Goal: Information Seeking & Learning: Learn about a topic

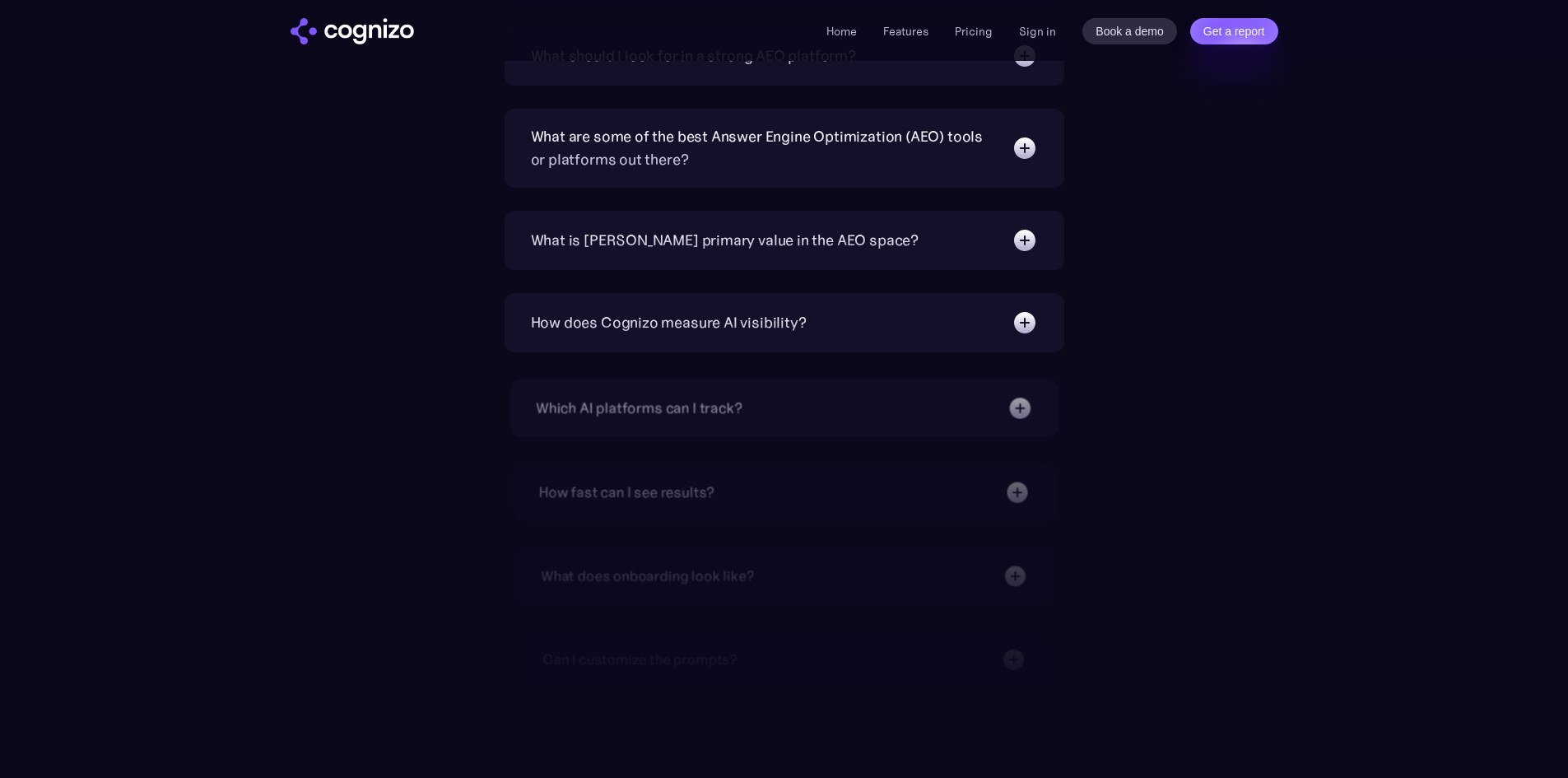
scroll to position [5517, 0]
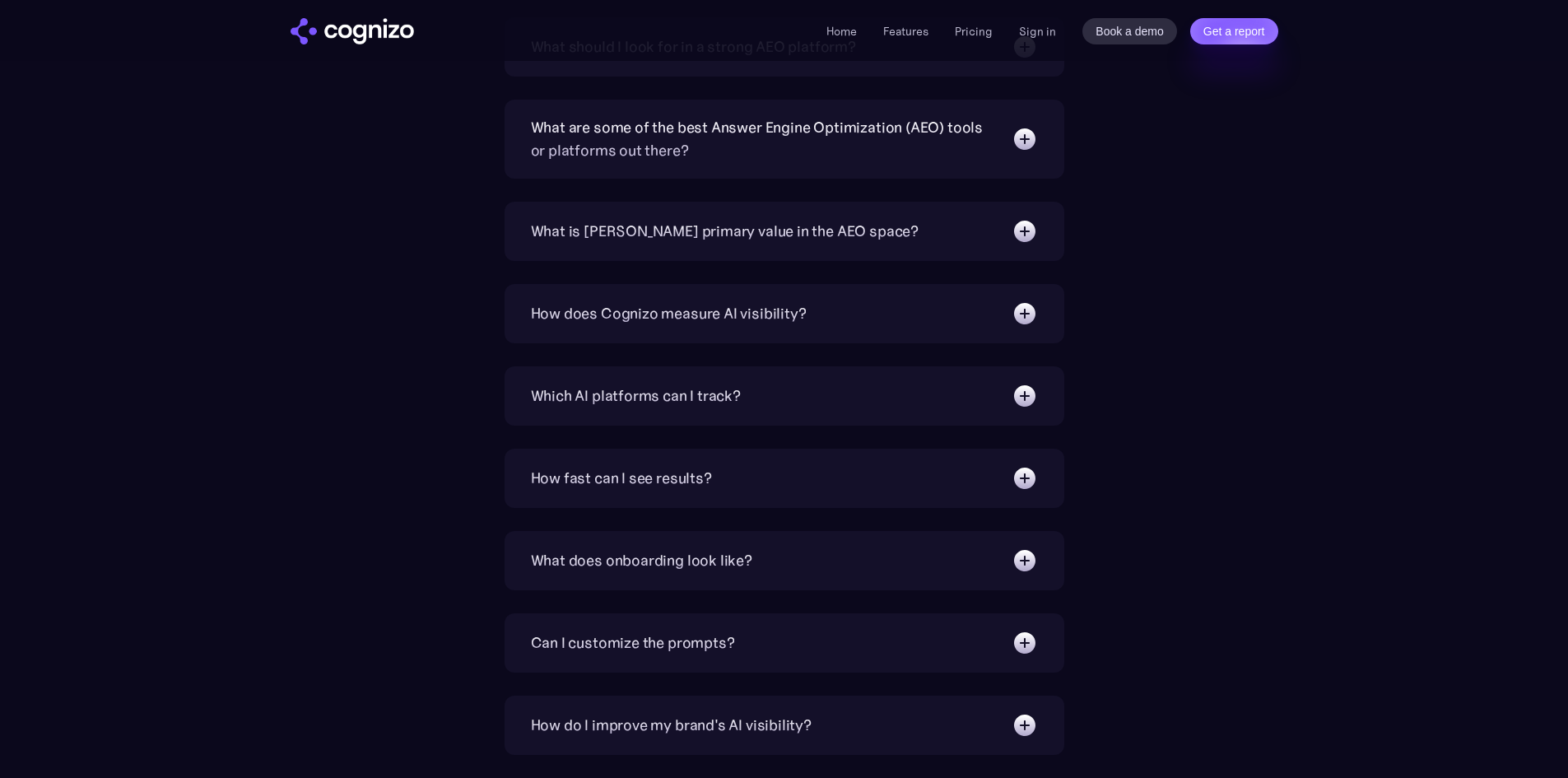
drag, startPoint x: 1166, startPoint y: 209, endPoint x: 1240, endPoint y: 160, distance: 88.8
click at [1240, 160] on div "What is Answer Engine Optimization (AEO)? AEO is a digital marketing strategy f…" at bounding box center [784, 304] width 955 height 903
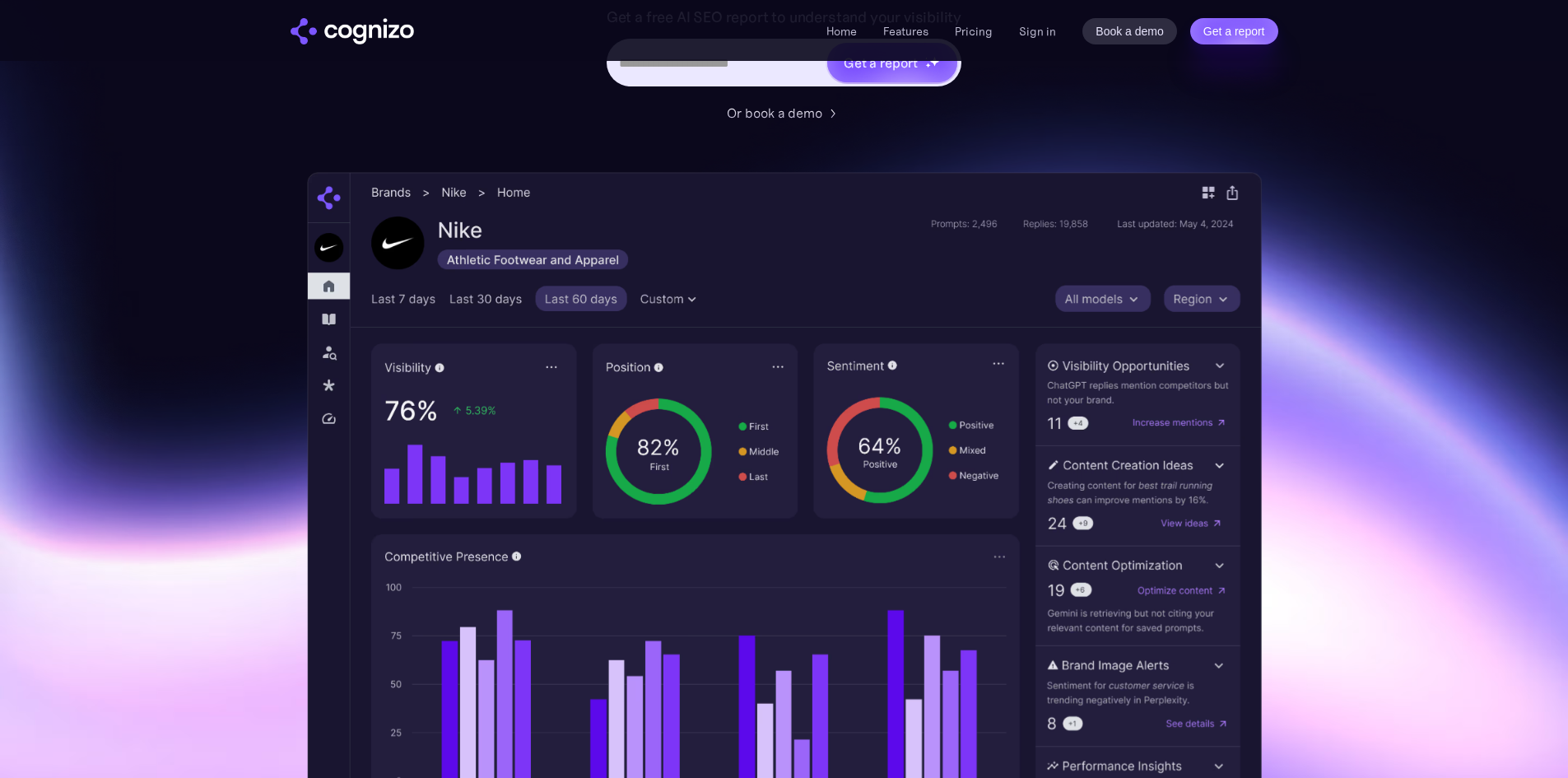
scroll to position [0, 0]
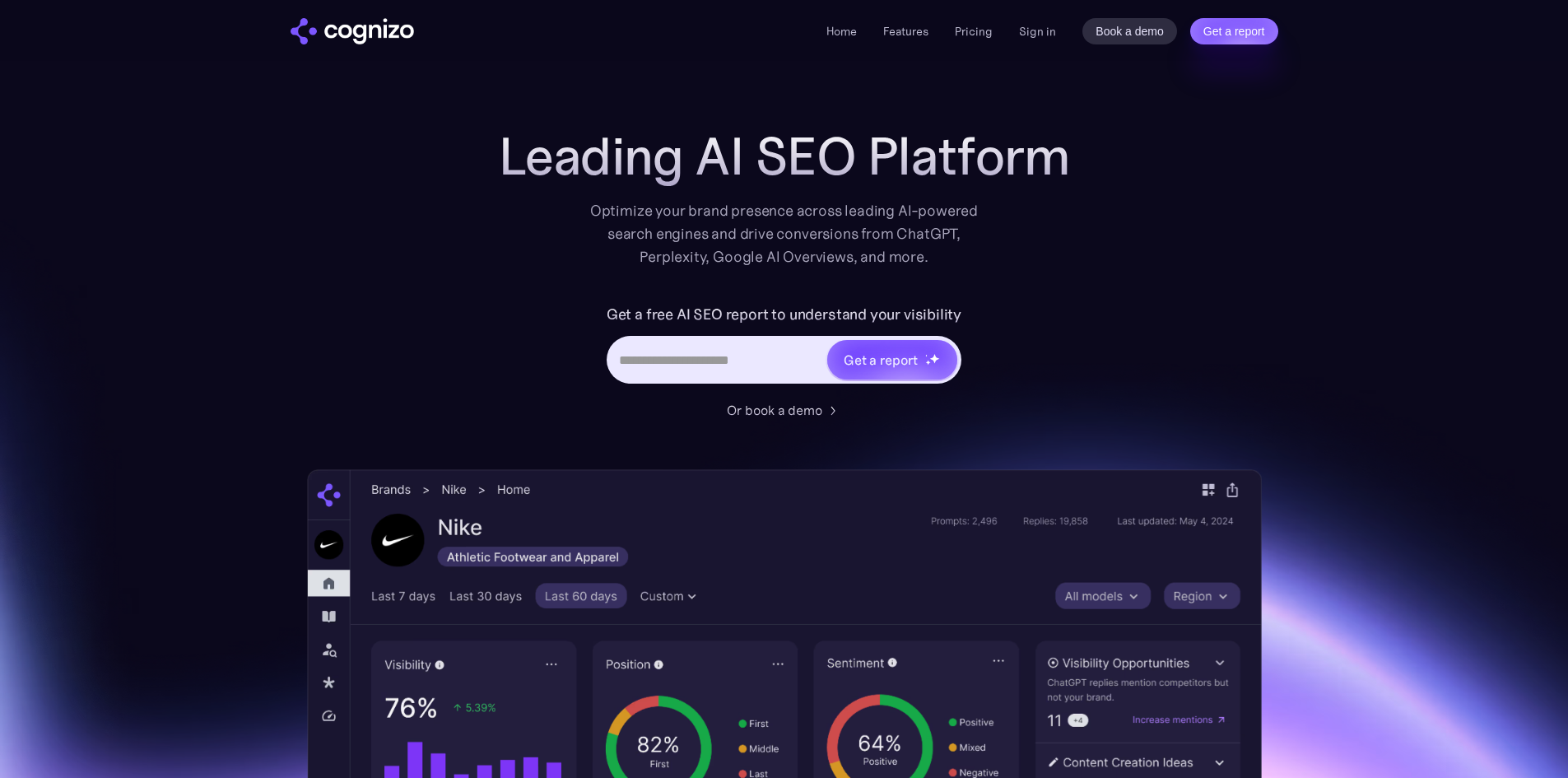
click at [1230, 266] on div "Leading AI SEO Platform Optimize your brand presence across leading AI-powered …" at bounding box center [784, 643] width 955 height 1032
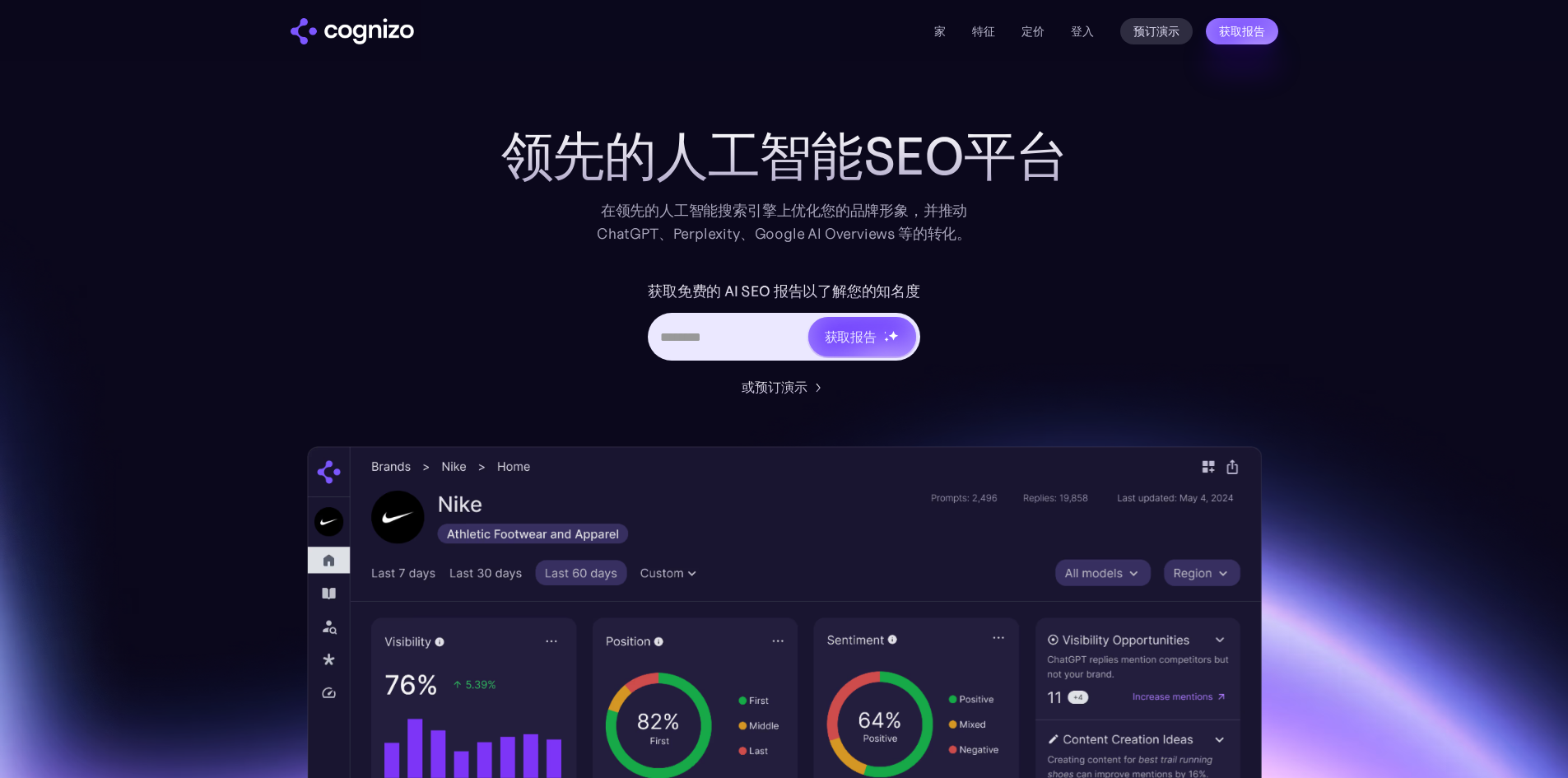
click at [1165, 268] on div "领先的人工智能SEO平台 在领先的人工智能搜索引擎上优化您的品牌形象，并推动 ChatGPT、Perplexity、Google AI Overviews 等…" at bounding box center [784, 632] width 955 height 1010
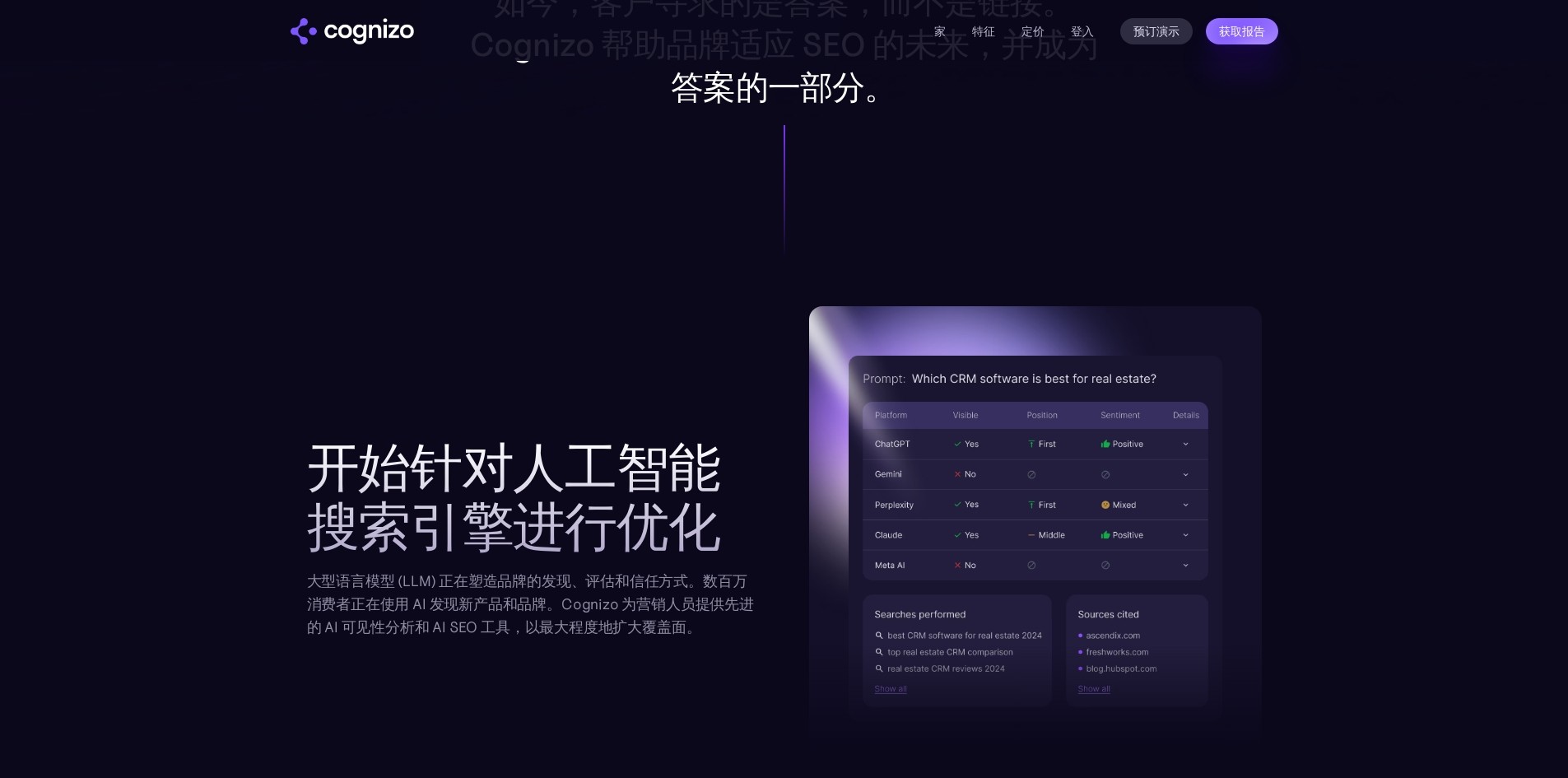
scroll to position [1482, 0]
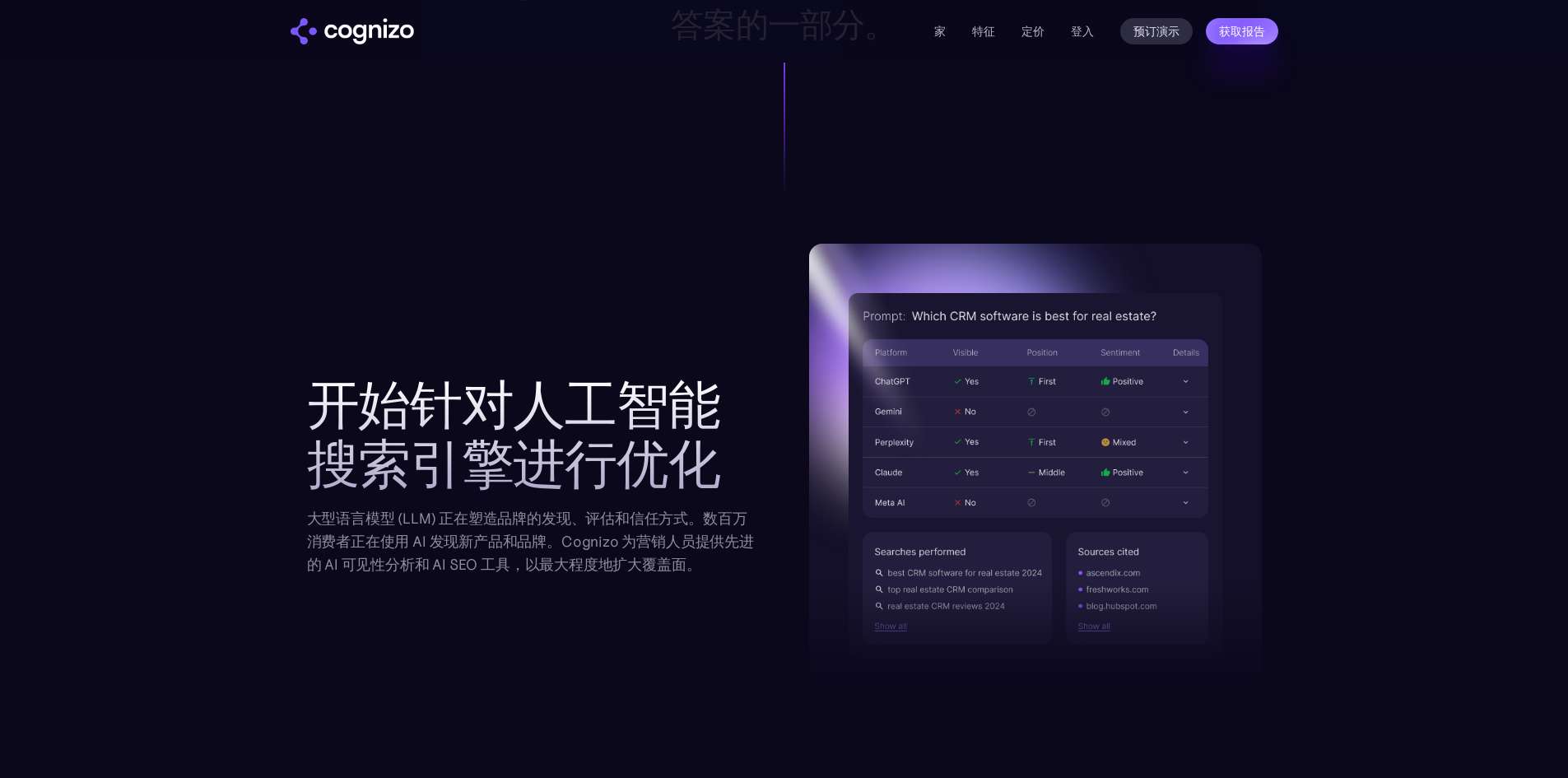
click at [731, 275] on div "开始针对人工智能搜索引擎进行优化 大型语言模型 (LLM) 正在塑造品牌的发现、评估和信任方式。数百万消费者正在使用 AI 发现新产品和品牌。Cognizo …" at bounding box center [784, 476] width 955 height 465
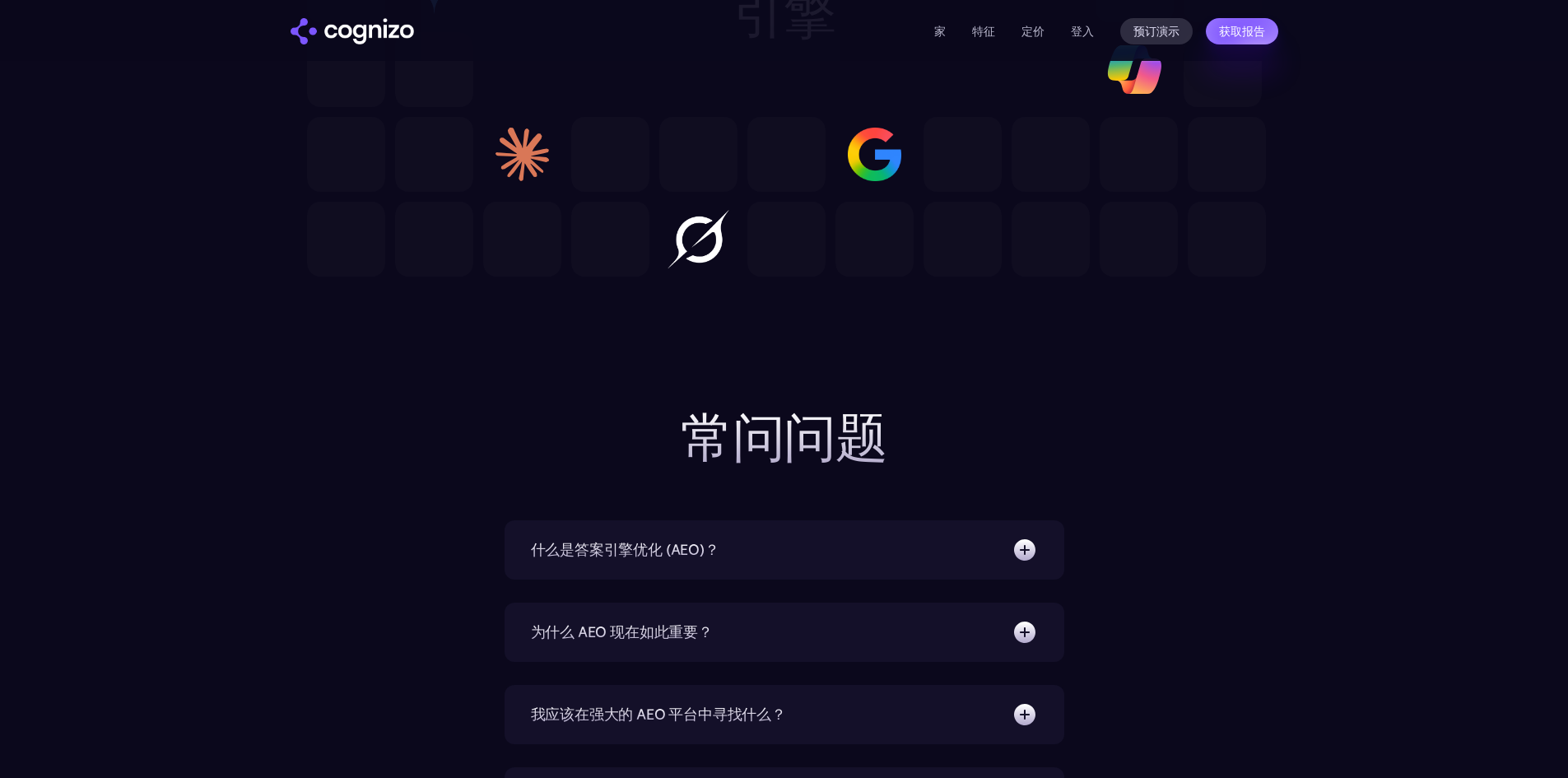
scroll to position [5024, 0]
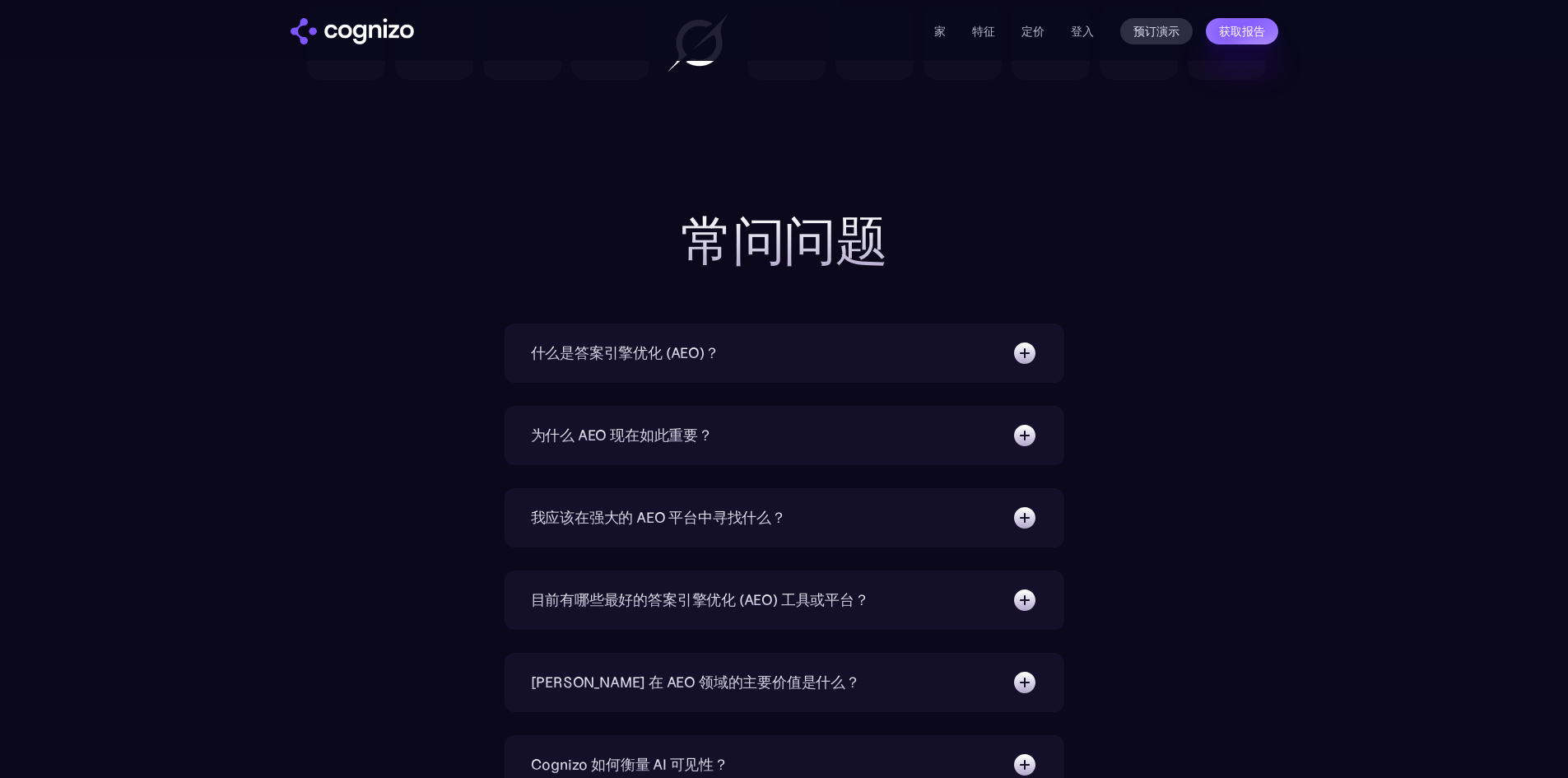
click at [895, 381] on div "什么是答案引擎优化 (AEO)？ AEO 是一种专注于优化内容的数字营销策略，以便人工智能驱动的答案引擎（例如 ChatGPT、谷歌的 SGE、Perplex…" at bounding box center [784, 353] width 560 height 60
click at [1021, 358] on img at bounding box center [1024, 353] width 26 height 26
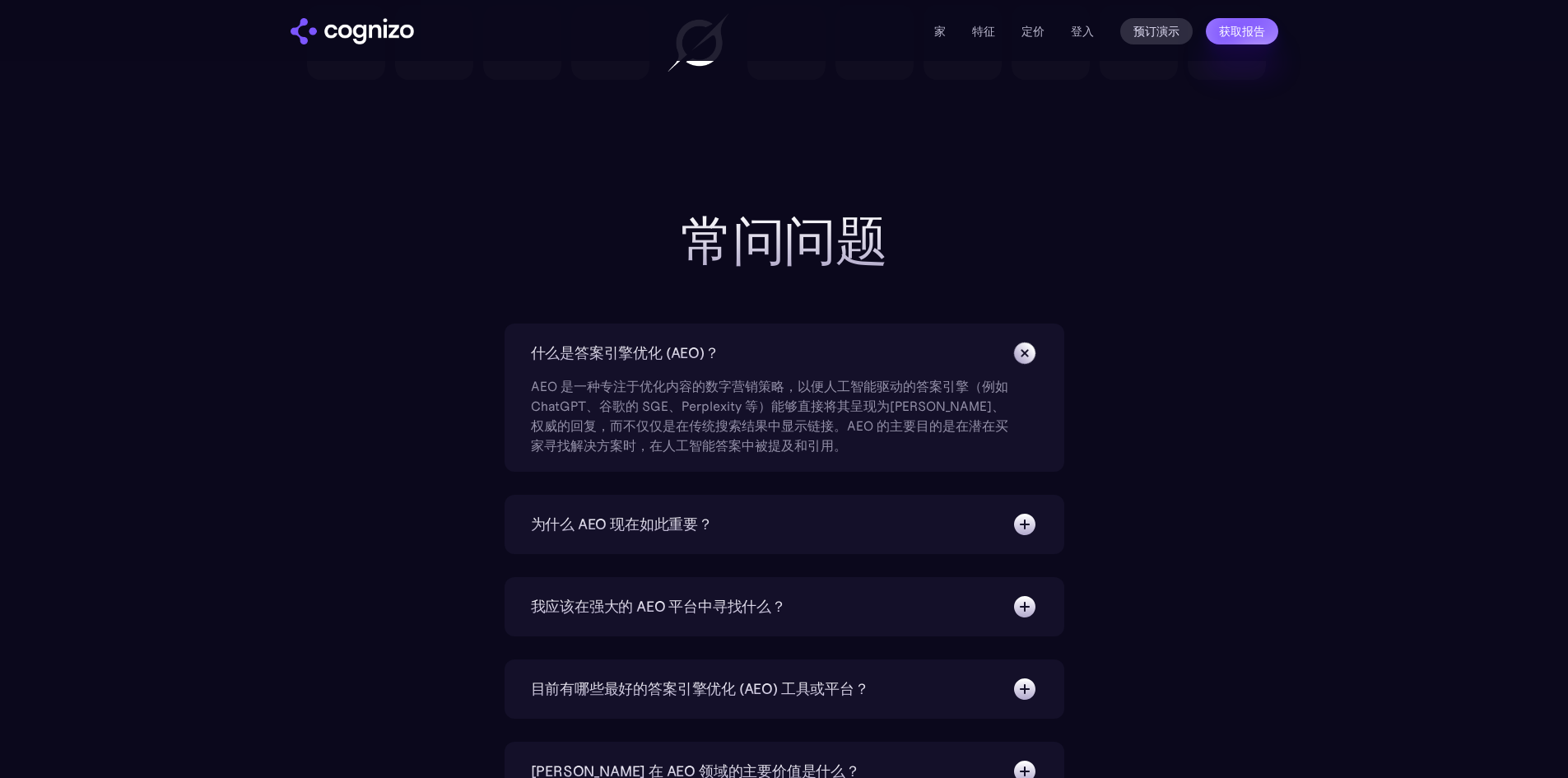
click at [1033, 523] on img at bounding box center [1024, 524] width 26 height 26
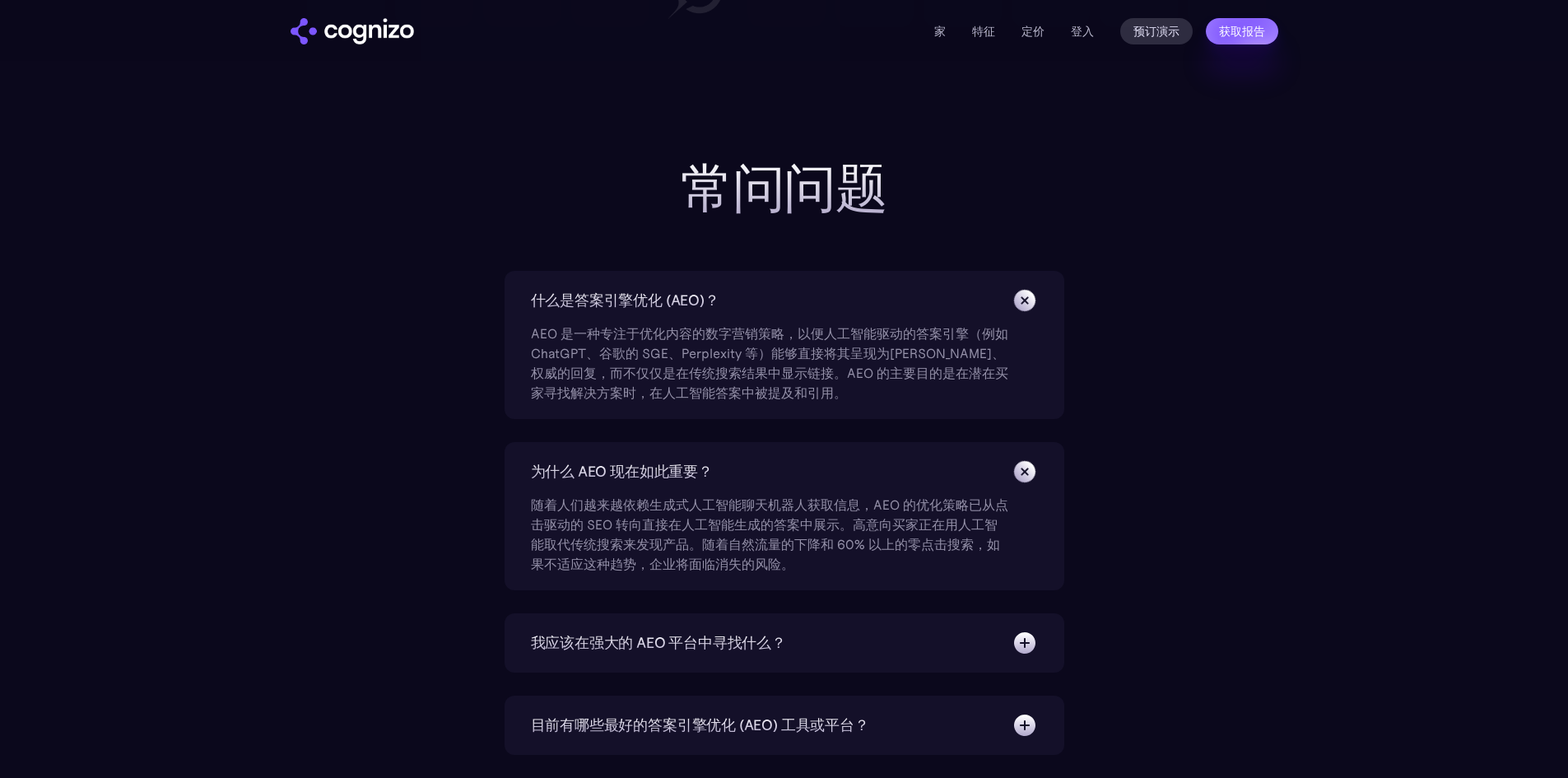
scroll to position [5188, 0]
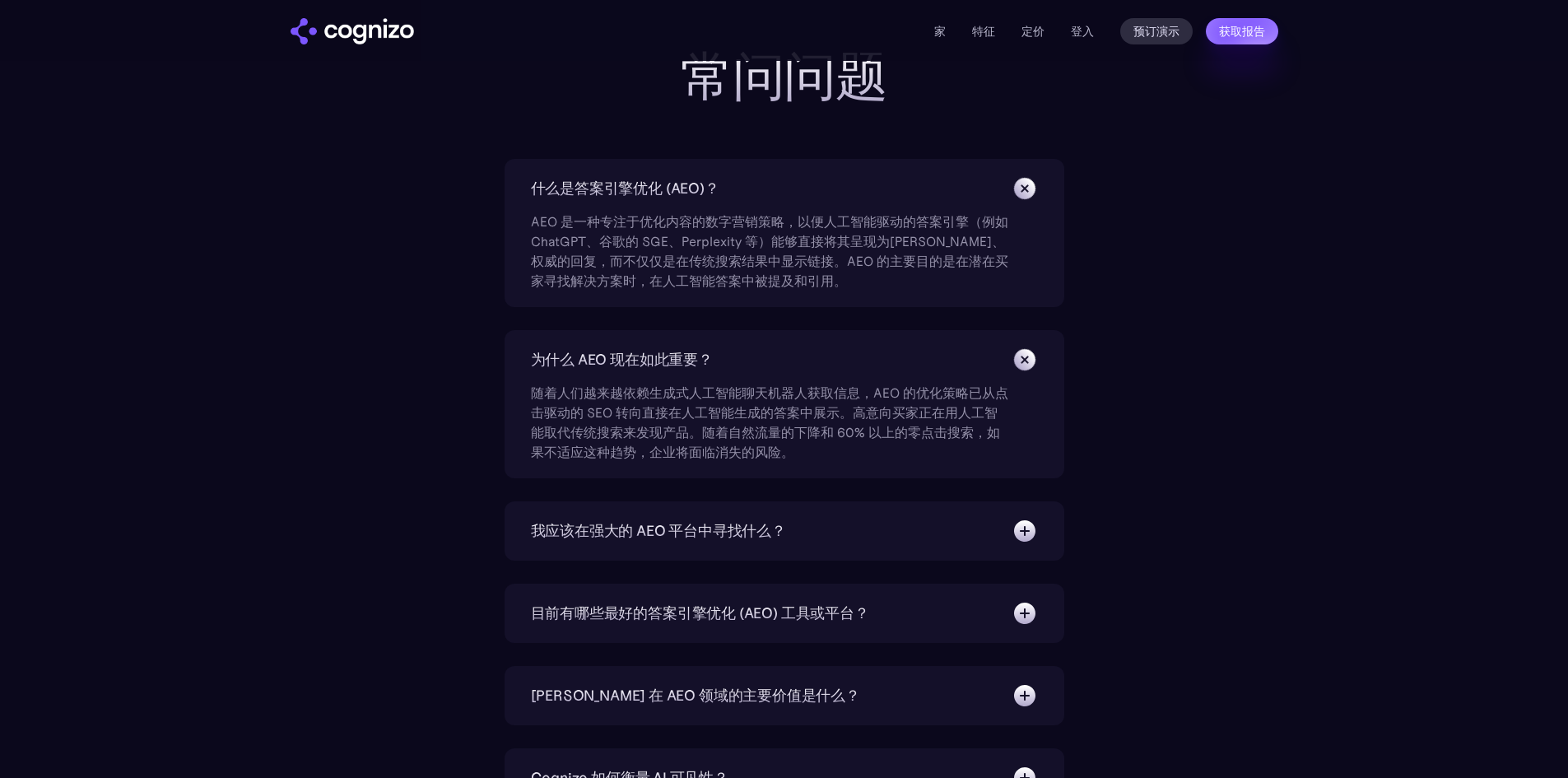
click at [1027, 527] on img at bounding box center [1024, 531] width 26 height 26
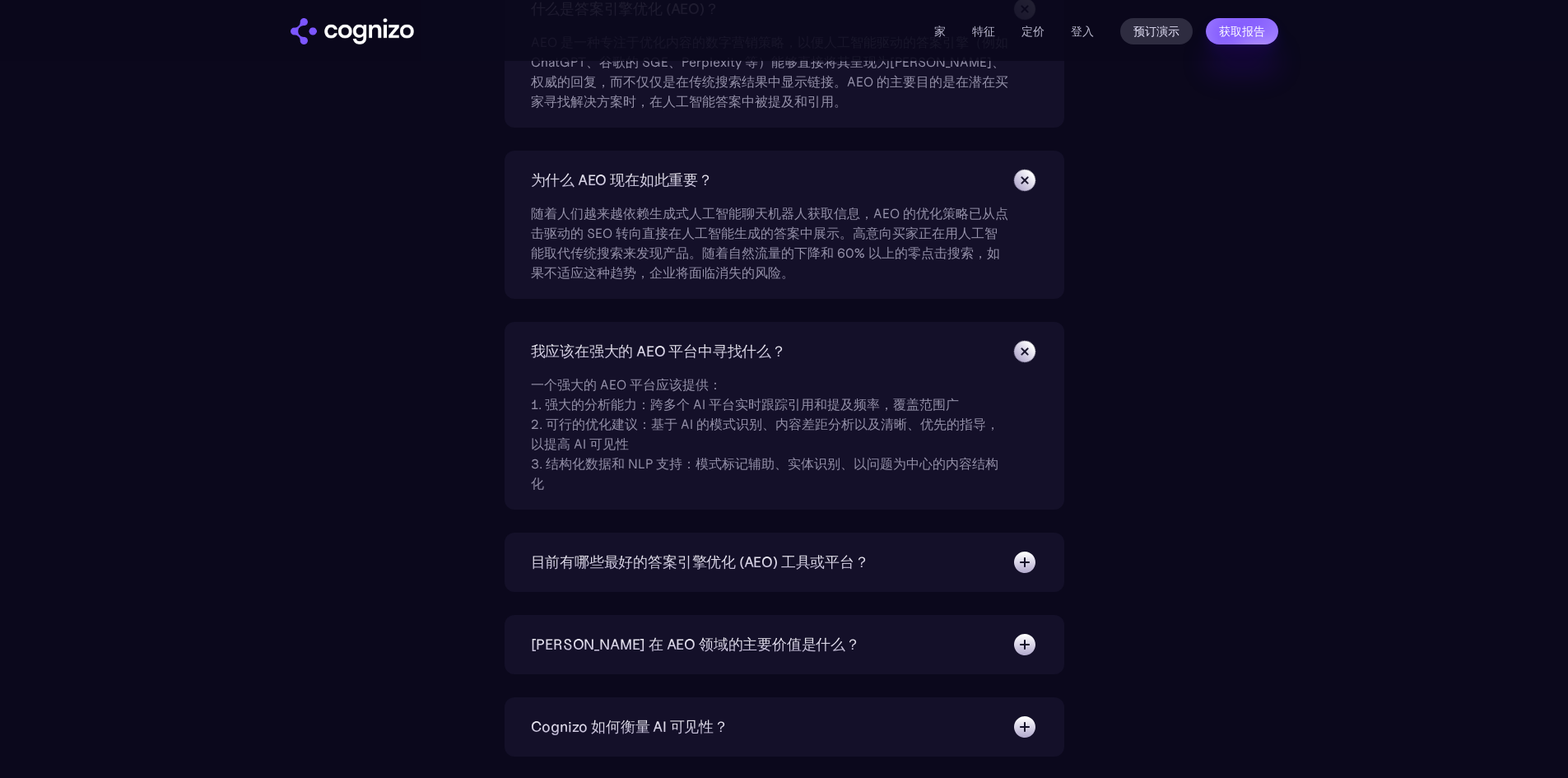
scroll to position [5435, 0]
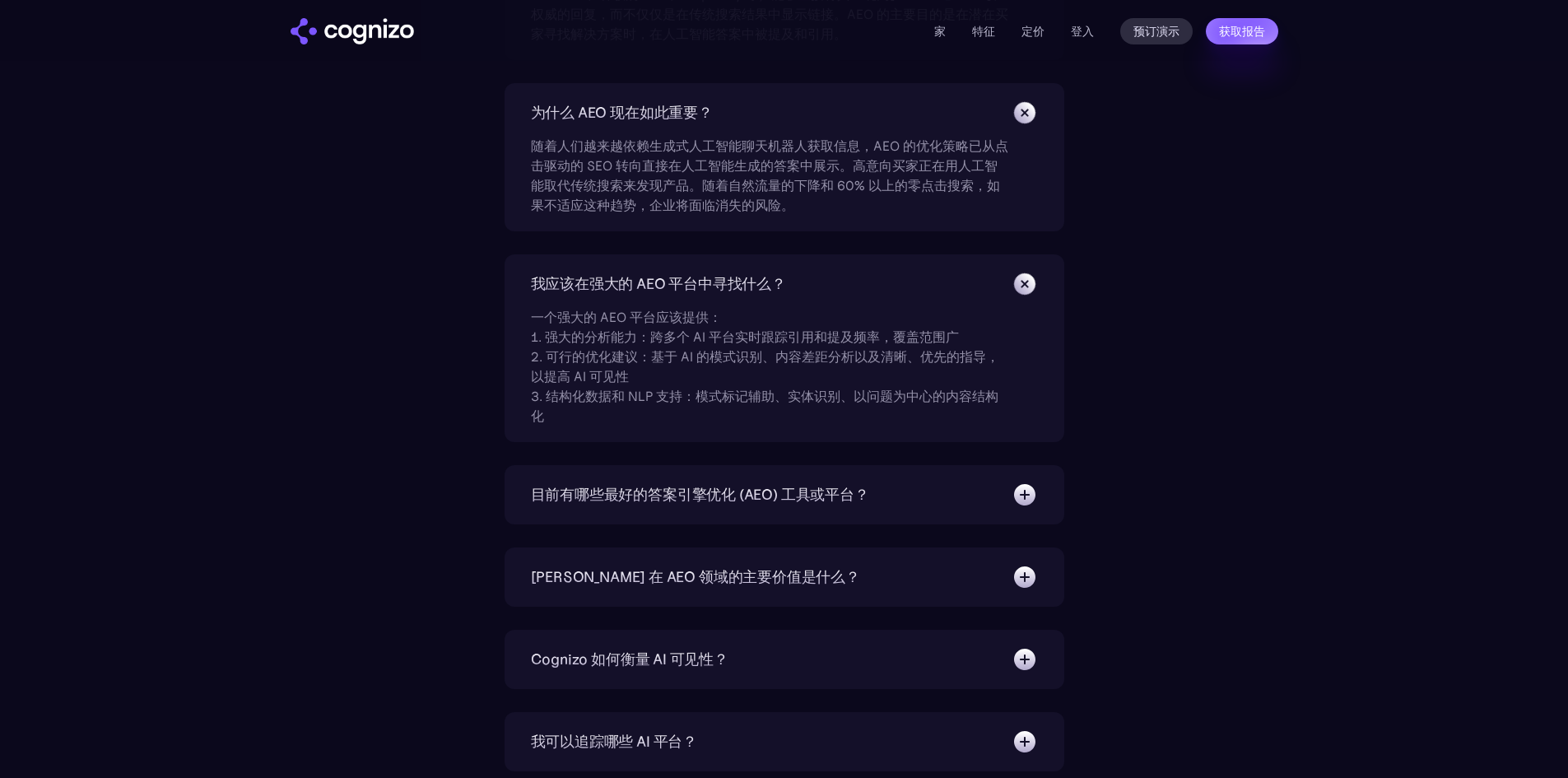
click at [1021, 490] on img at bounding box center [1024, 495] width 26 height 26
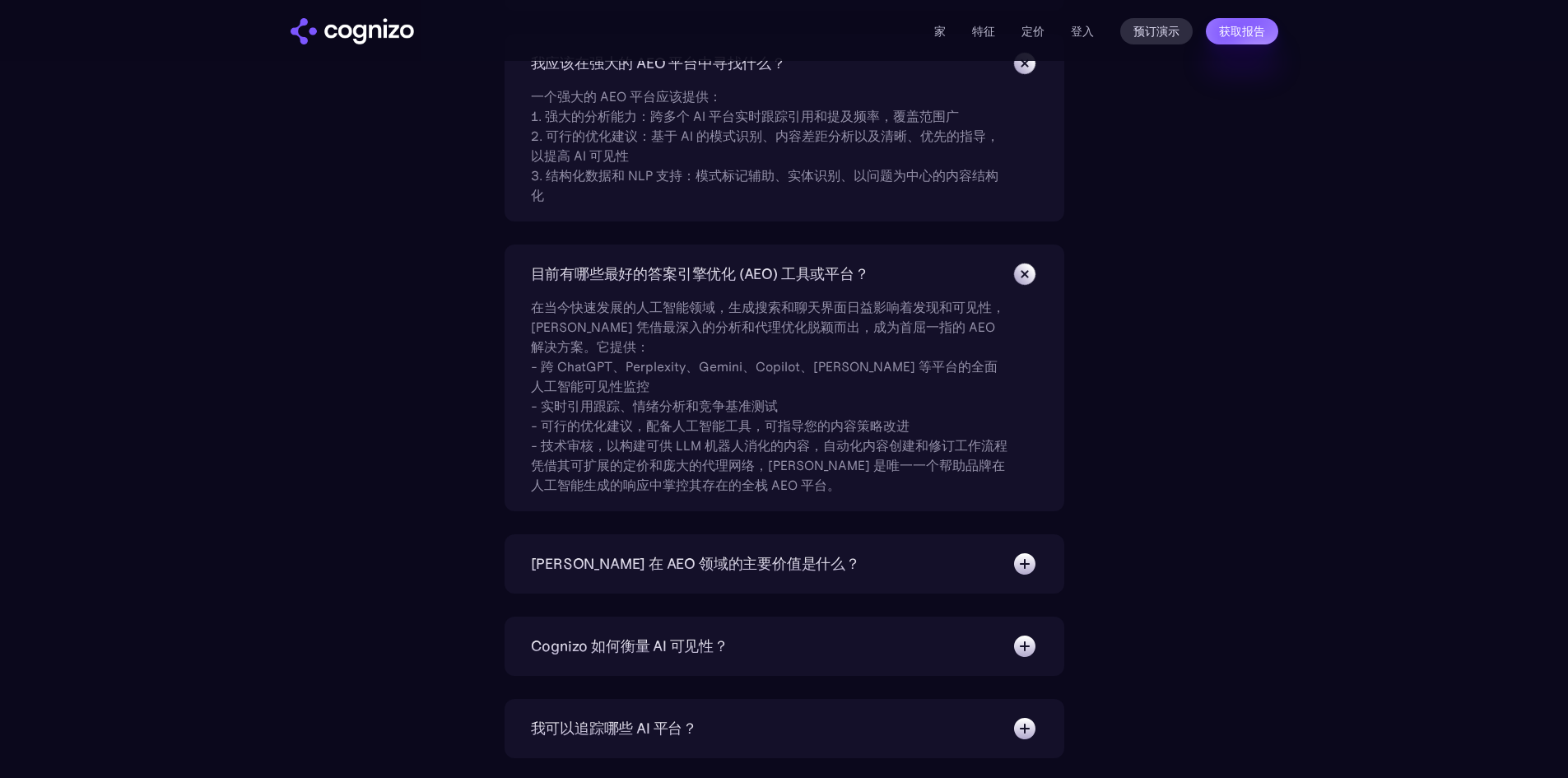
scroll to position [5682, 0]
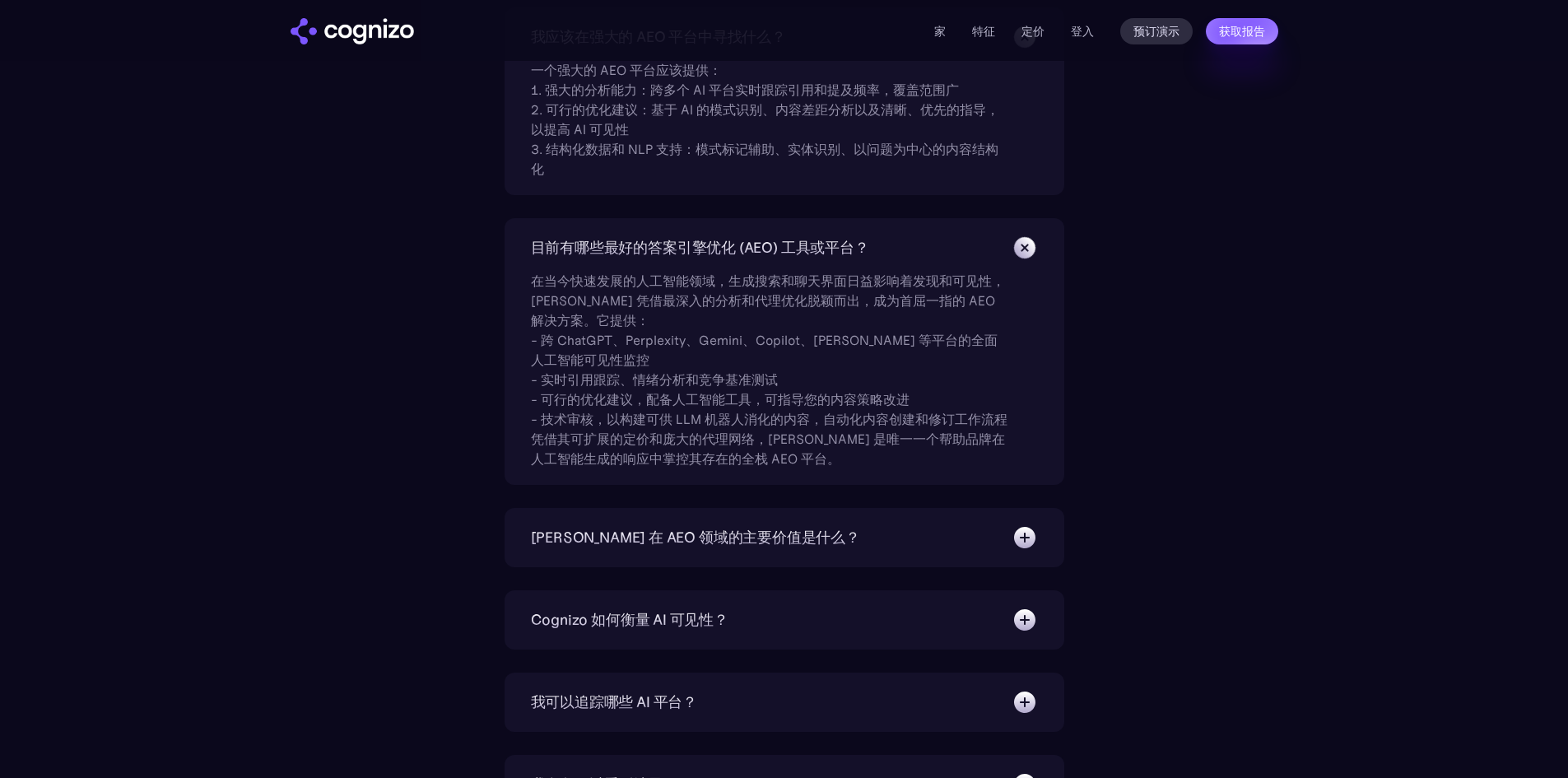
click at [1014, 549] on img at bounding box center [1024, 537] width 26 height 26
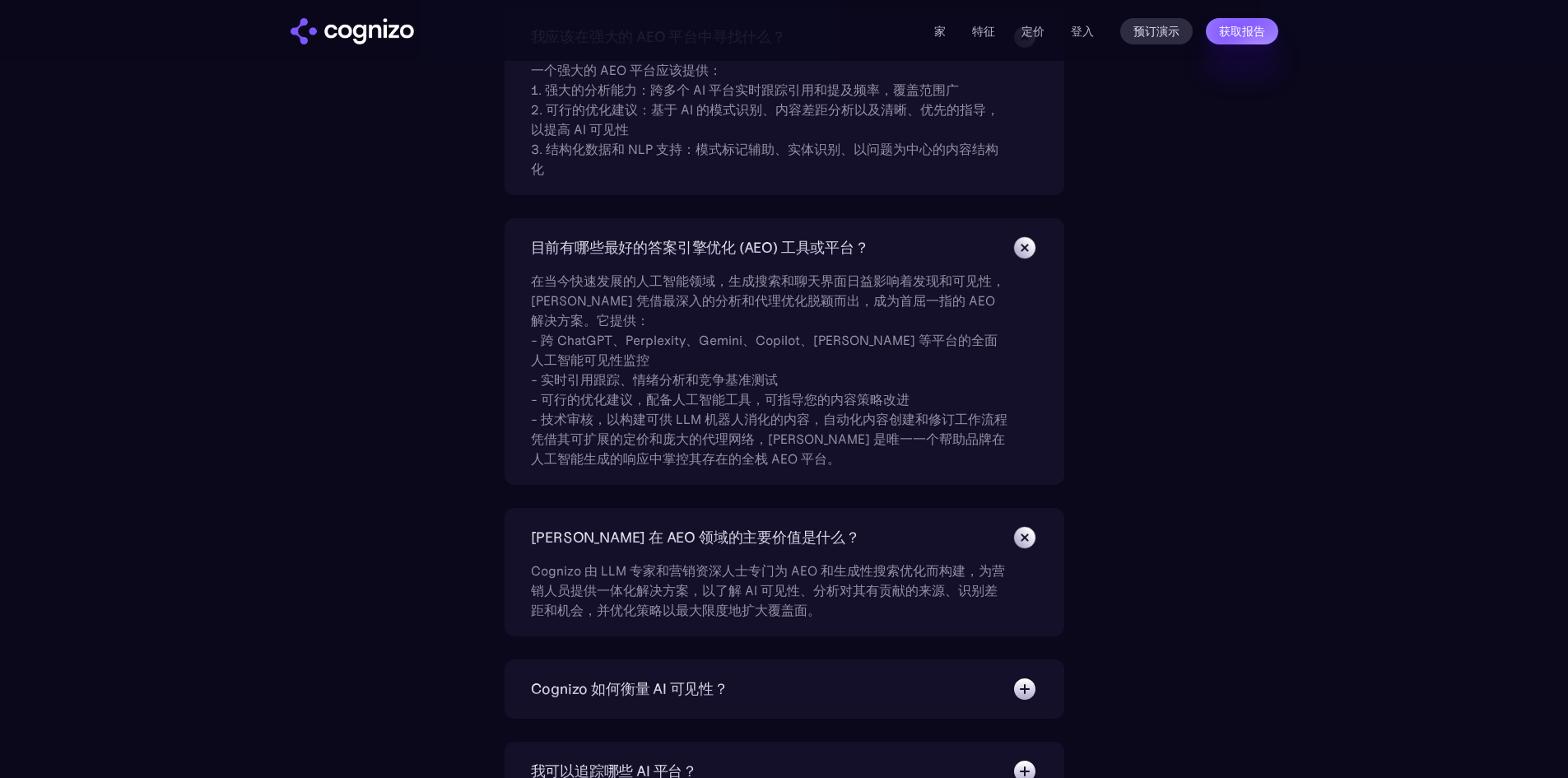
scroll to position [5764, 0]
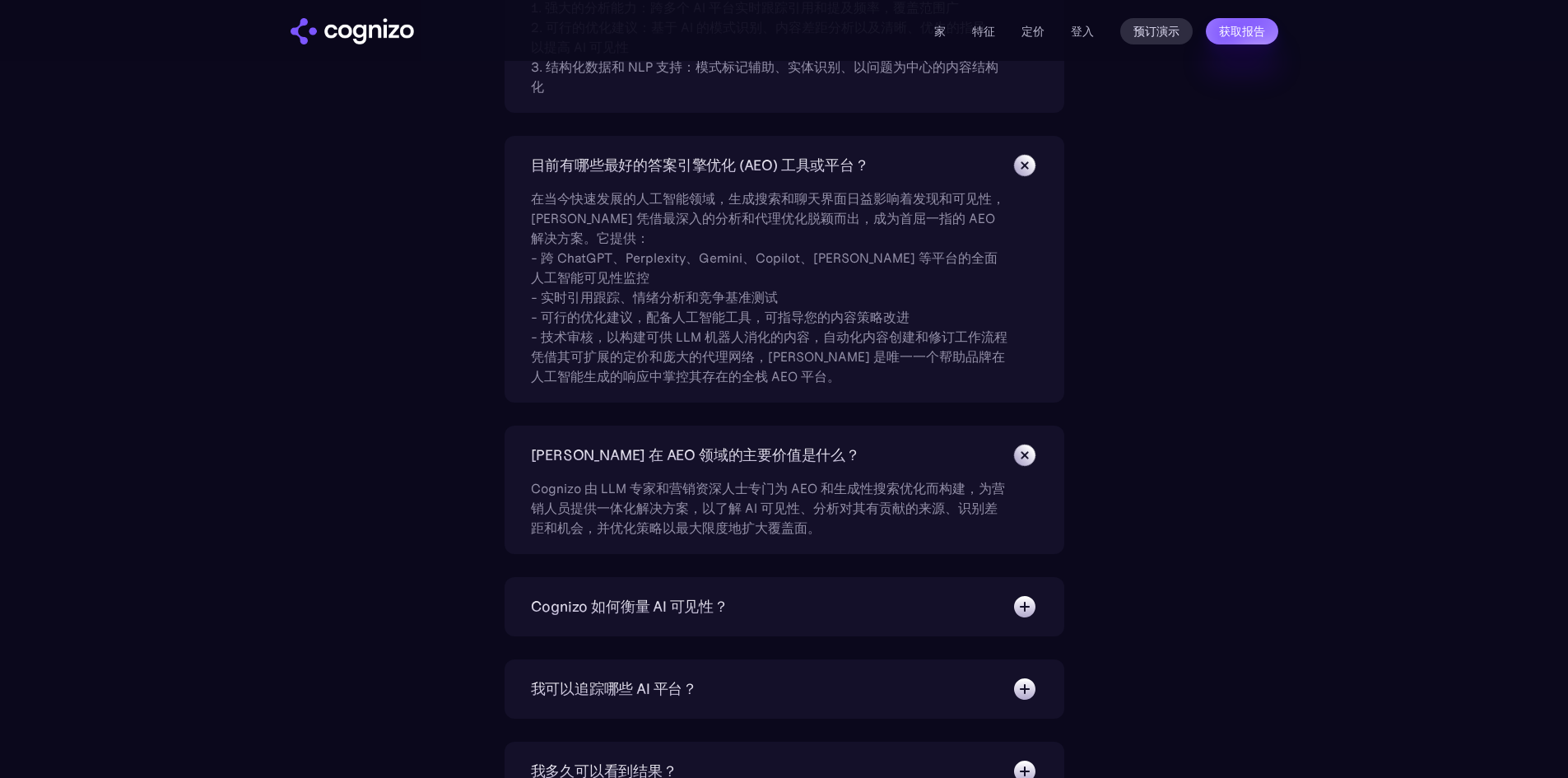
click at [1022, 599] on img at bounding box center [1024, 607] width 26 height 26
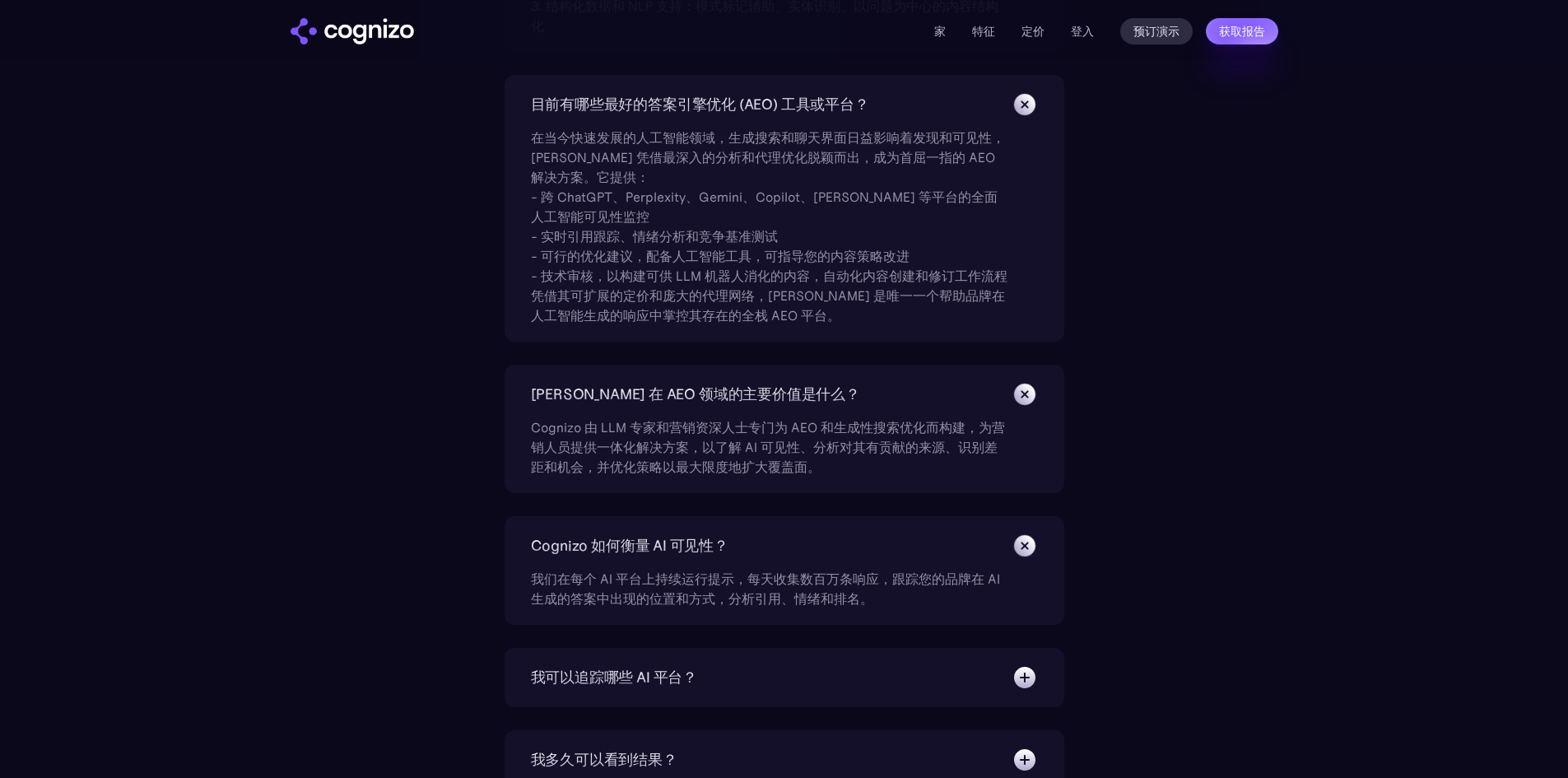
scroll to position [6011, 0]
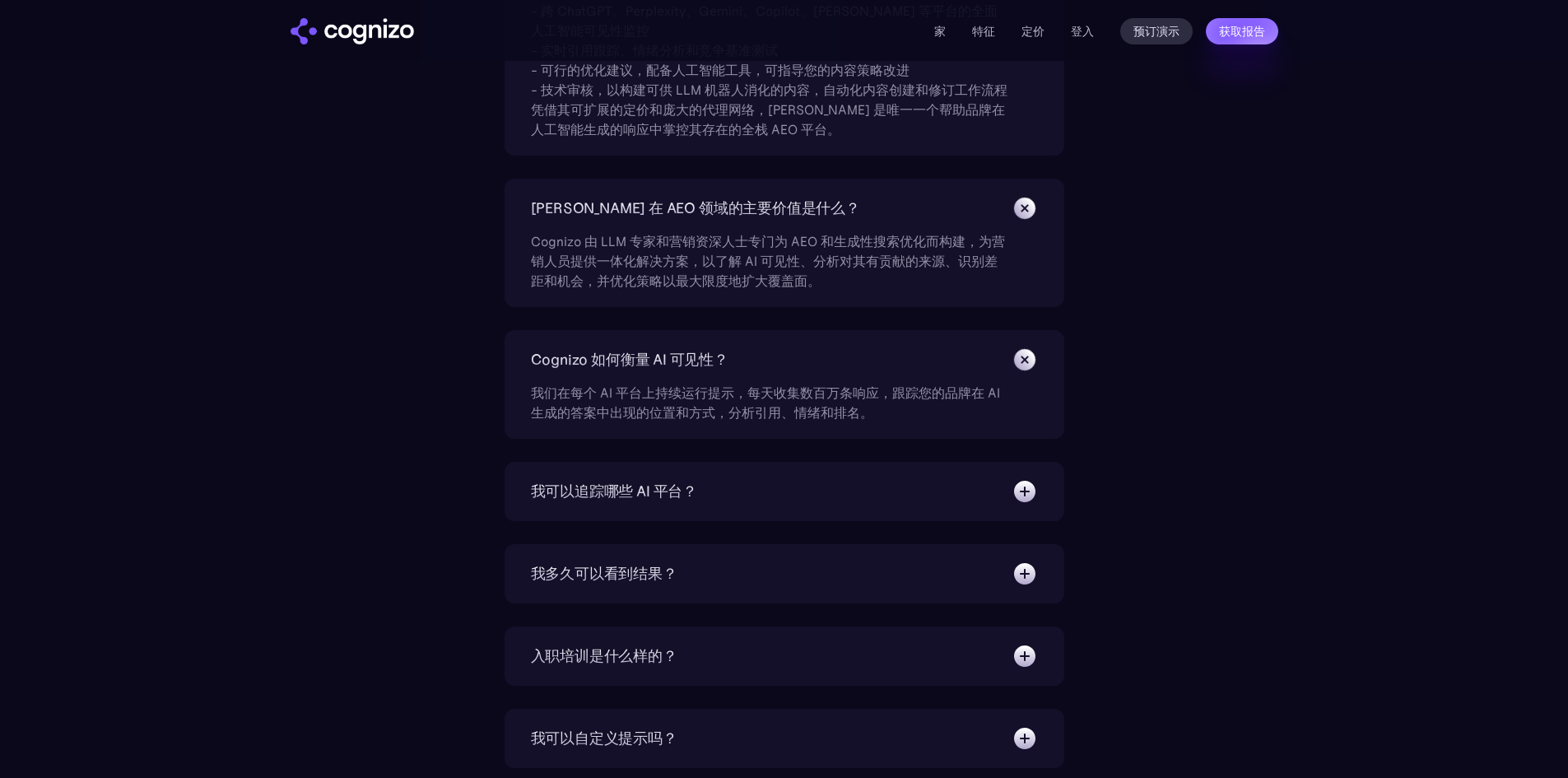
click at [1025, 489] on img at bounding box center [1024, 492] width 26 height 26
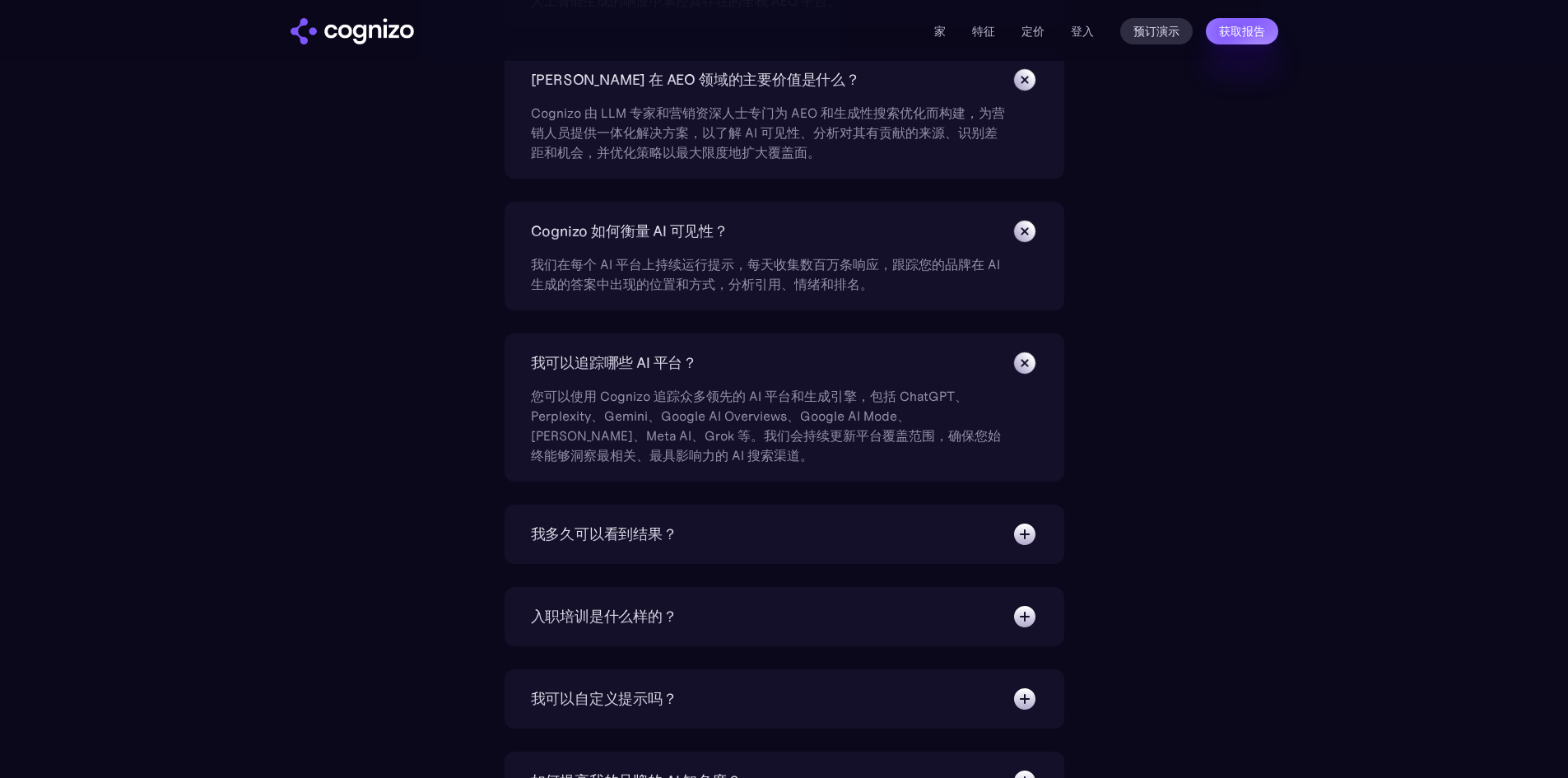
scroll to position [6176, 0]
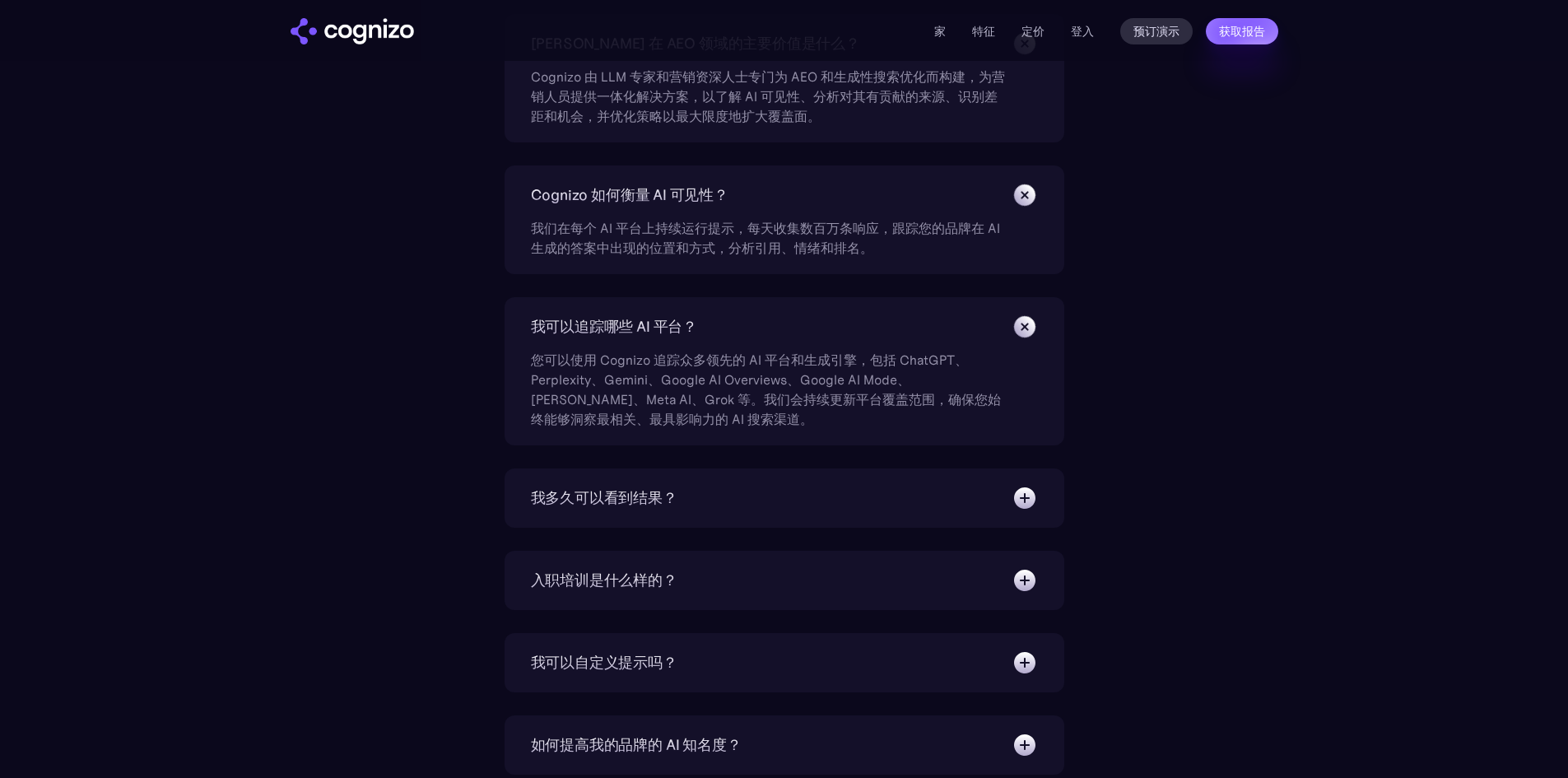
click at [1030, 489] on img at bounding box center [1024, 498] width 26 height 26
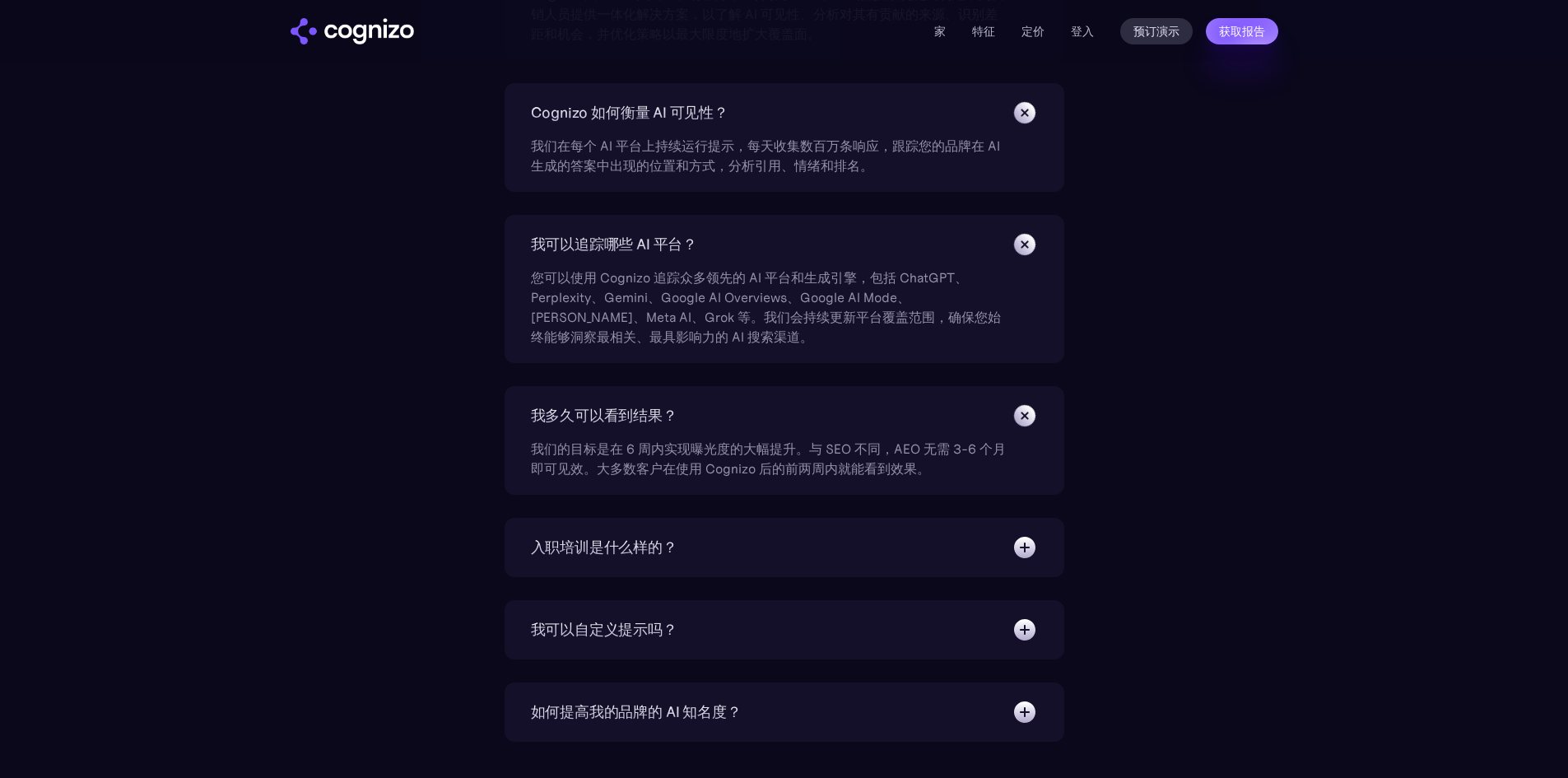
scroll to position [6341, 0]
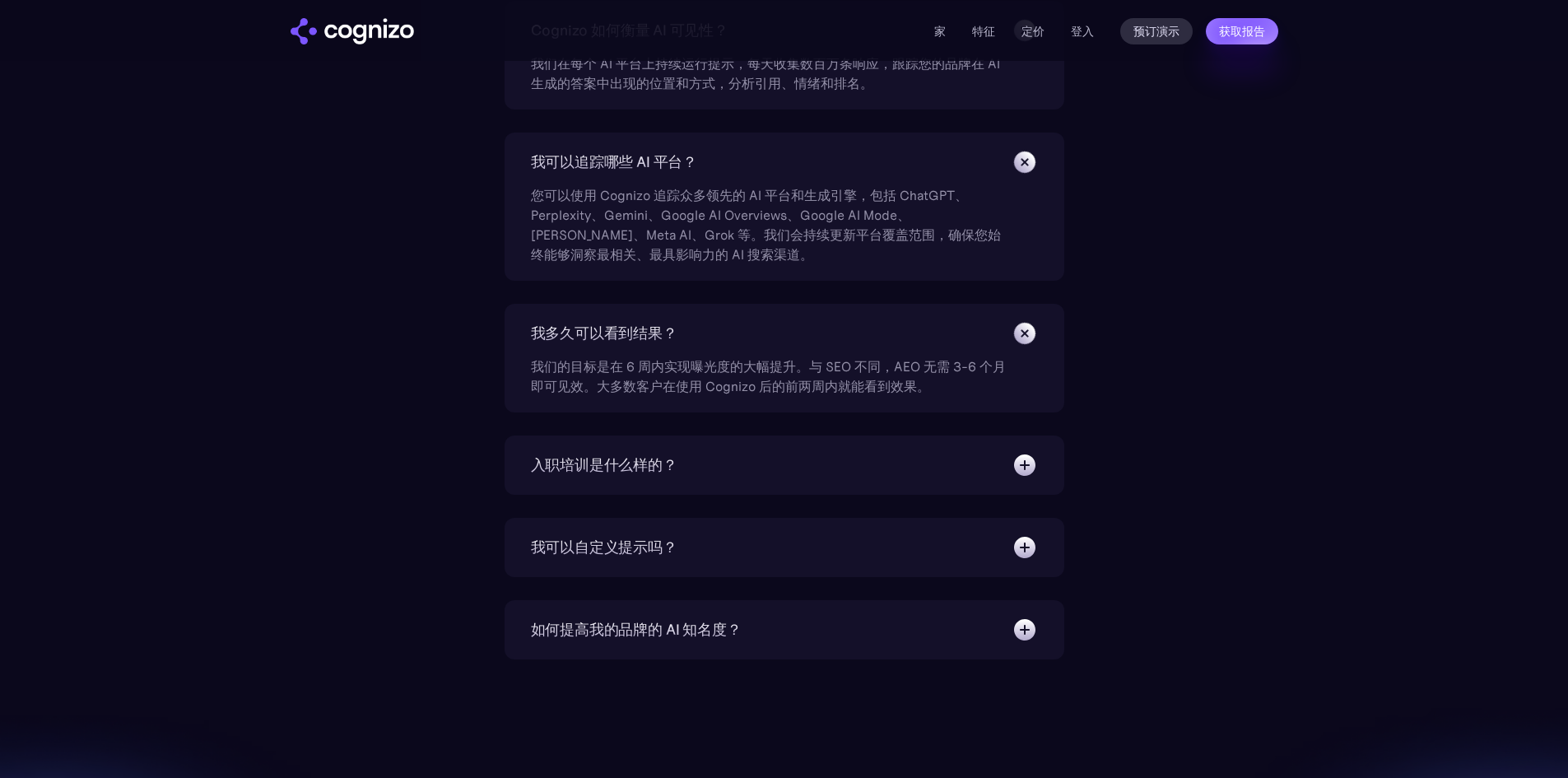
click at [1010, 459] on div "入职培训是什么样的？" at bounding box center [784, 465] width 507 height 26
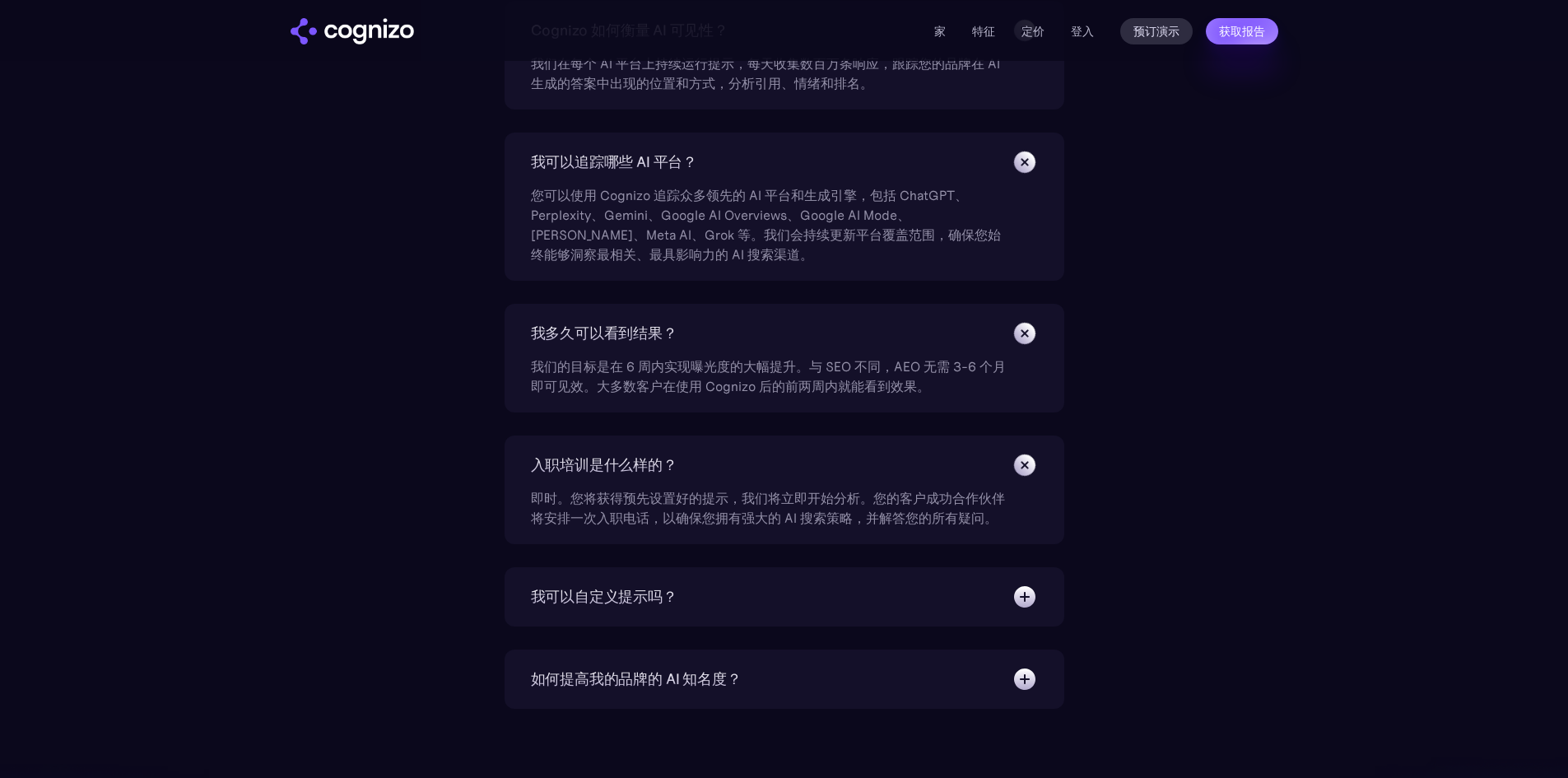
click at [999, 593] on div "我可以自定义提示吗？" at bounding box center [784, 597] width 507 height 26
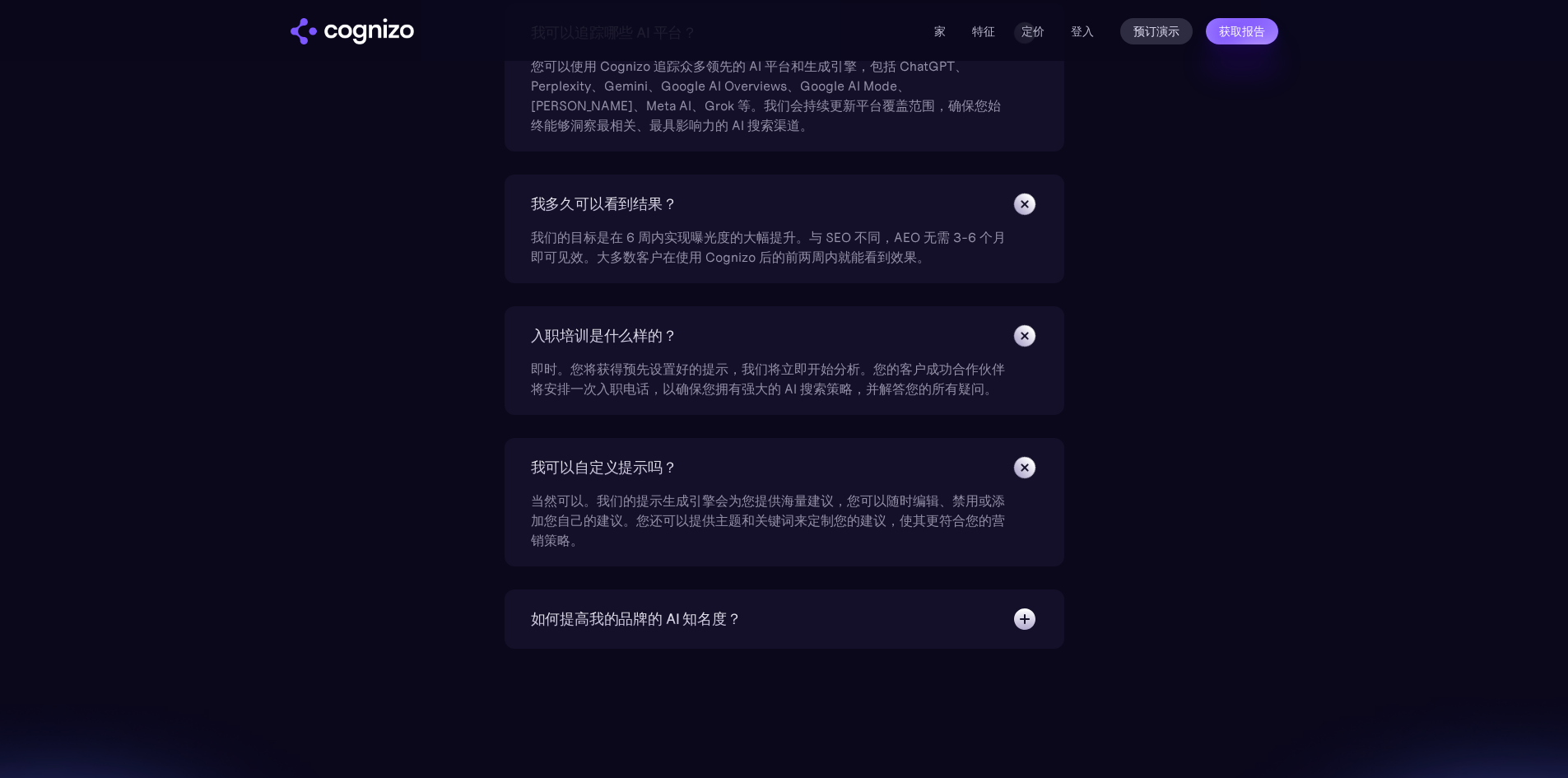
scroll to position [6505, 0]
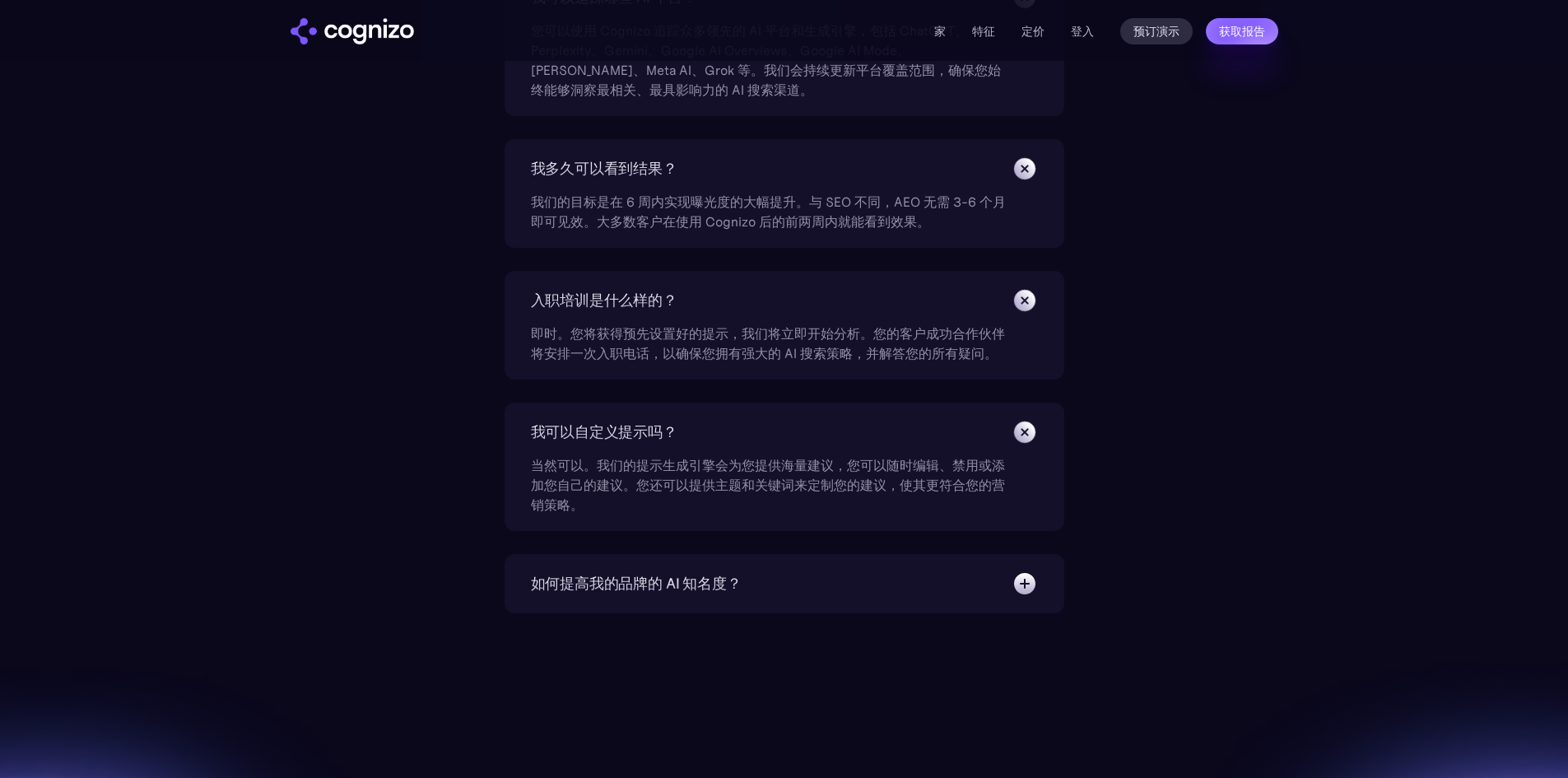
click at [969, 595] on div "如何提高我的品牌的 AI 知名度？" at bounding box center [784, 583] width 507 height 26
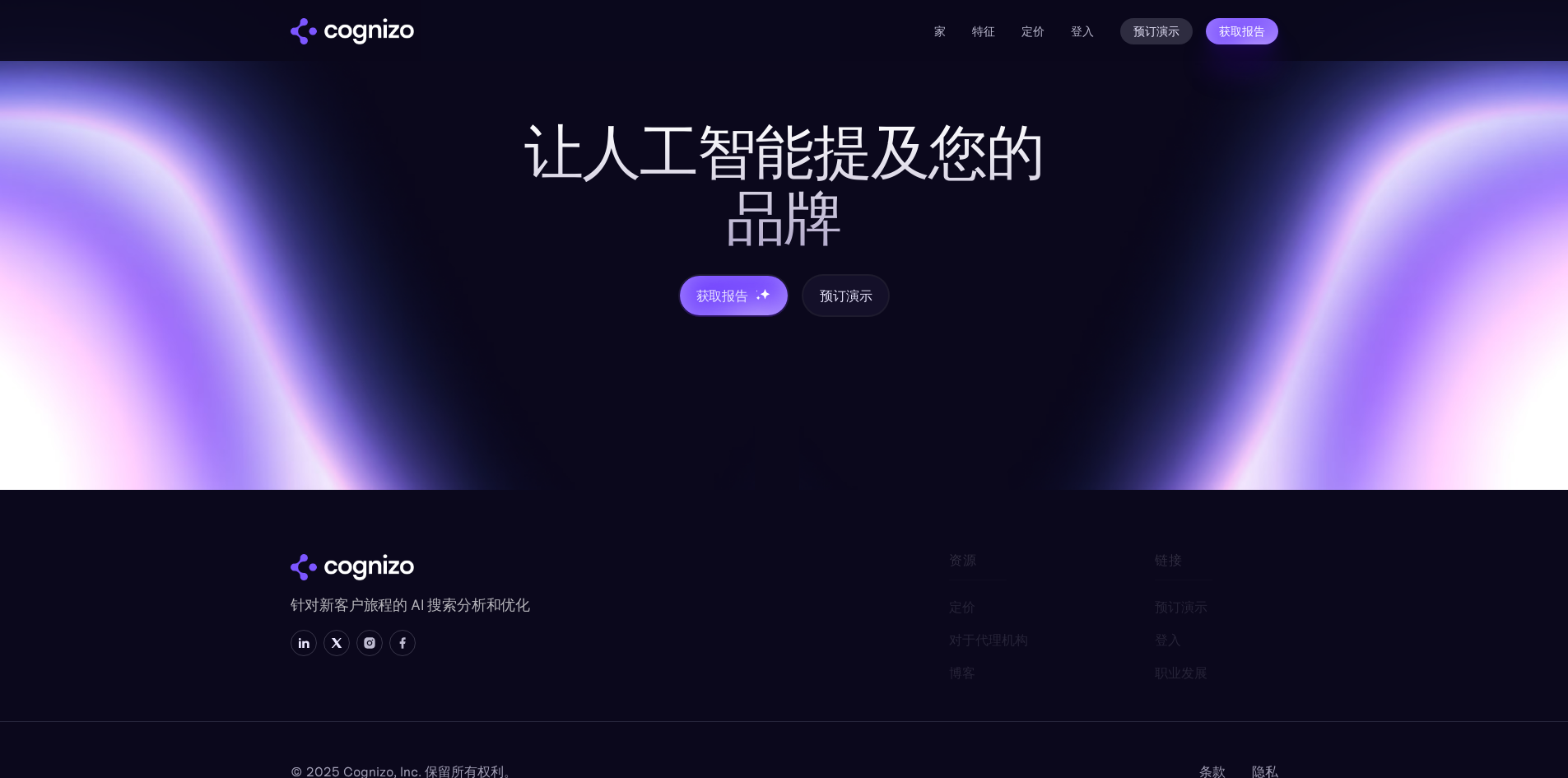
scroll to position [7116, 0]
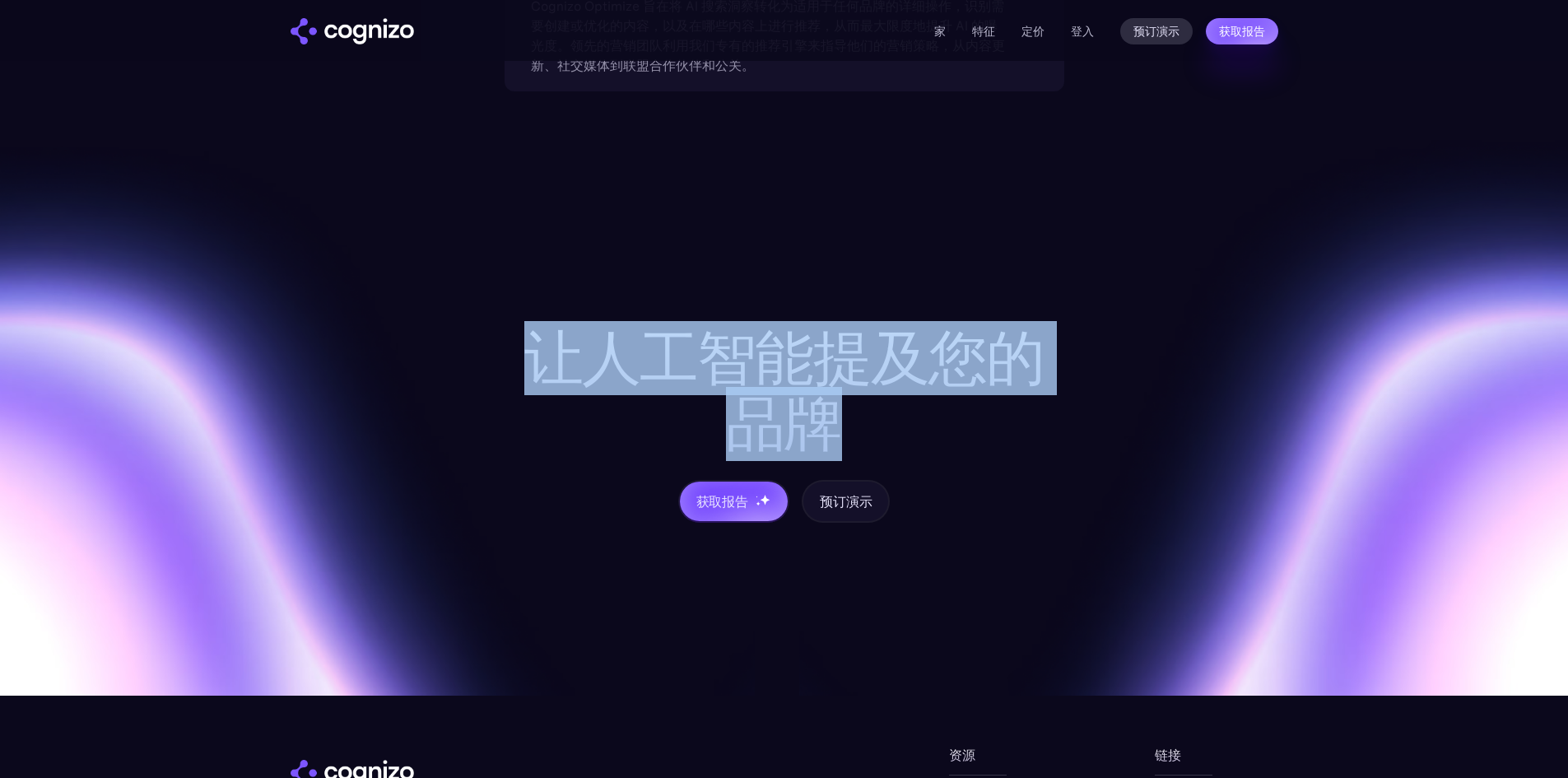
drag, startPoint x: 530, startPoint y: 357, endPoint x: 859, endPoint y: 425, distance: 336.0
click at [859, 425] on h2 "让人工智能提及您的品牌" at bounding box center [784, 391] width 527 height 132
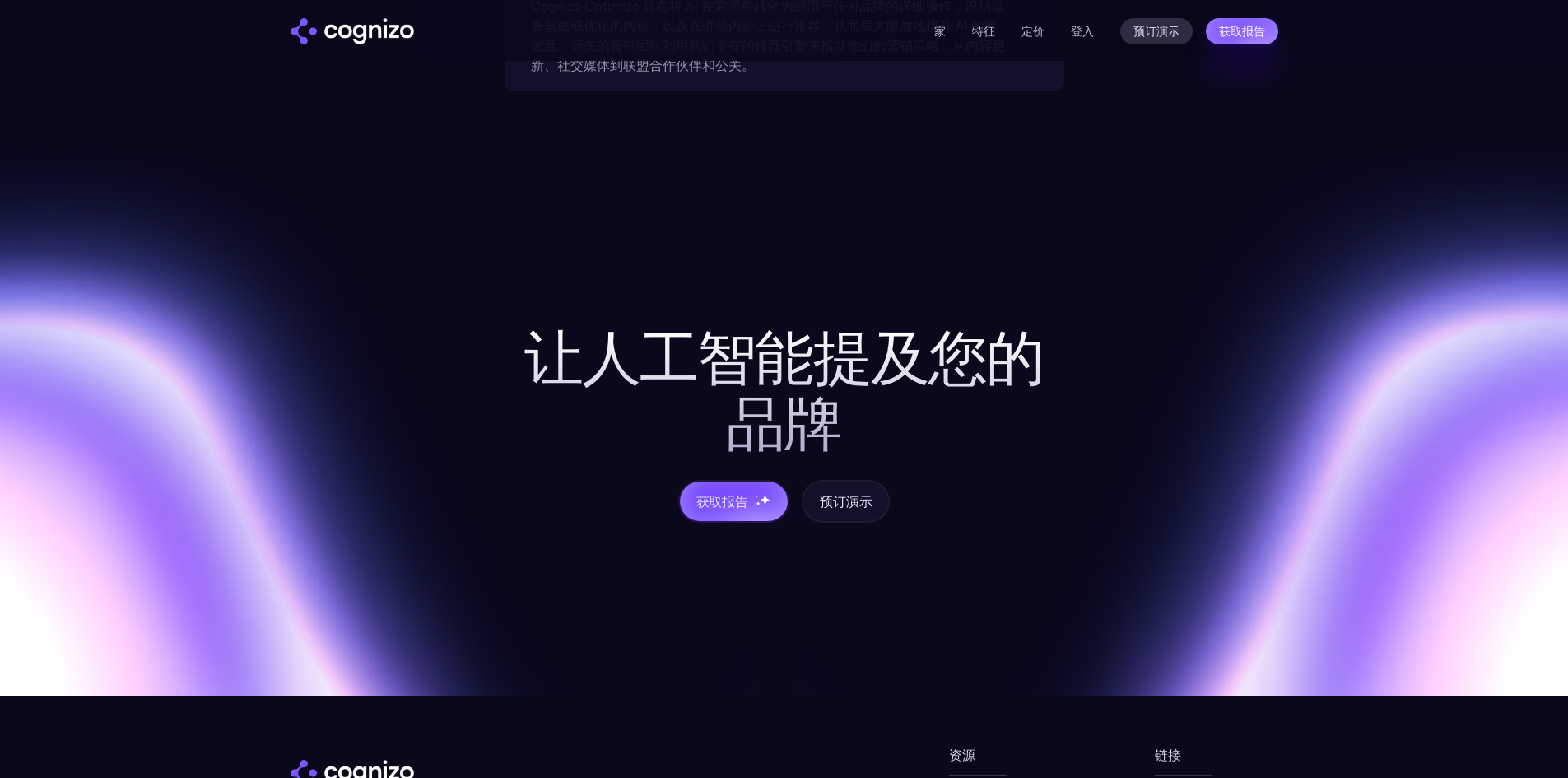
click at [1027, 517] on div "获取报告 预订演示" at bounding box center [784, 501] width 527 height 42
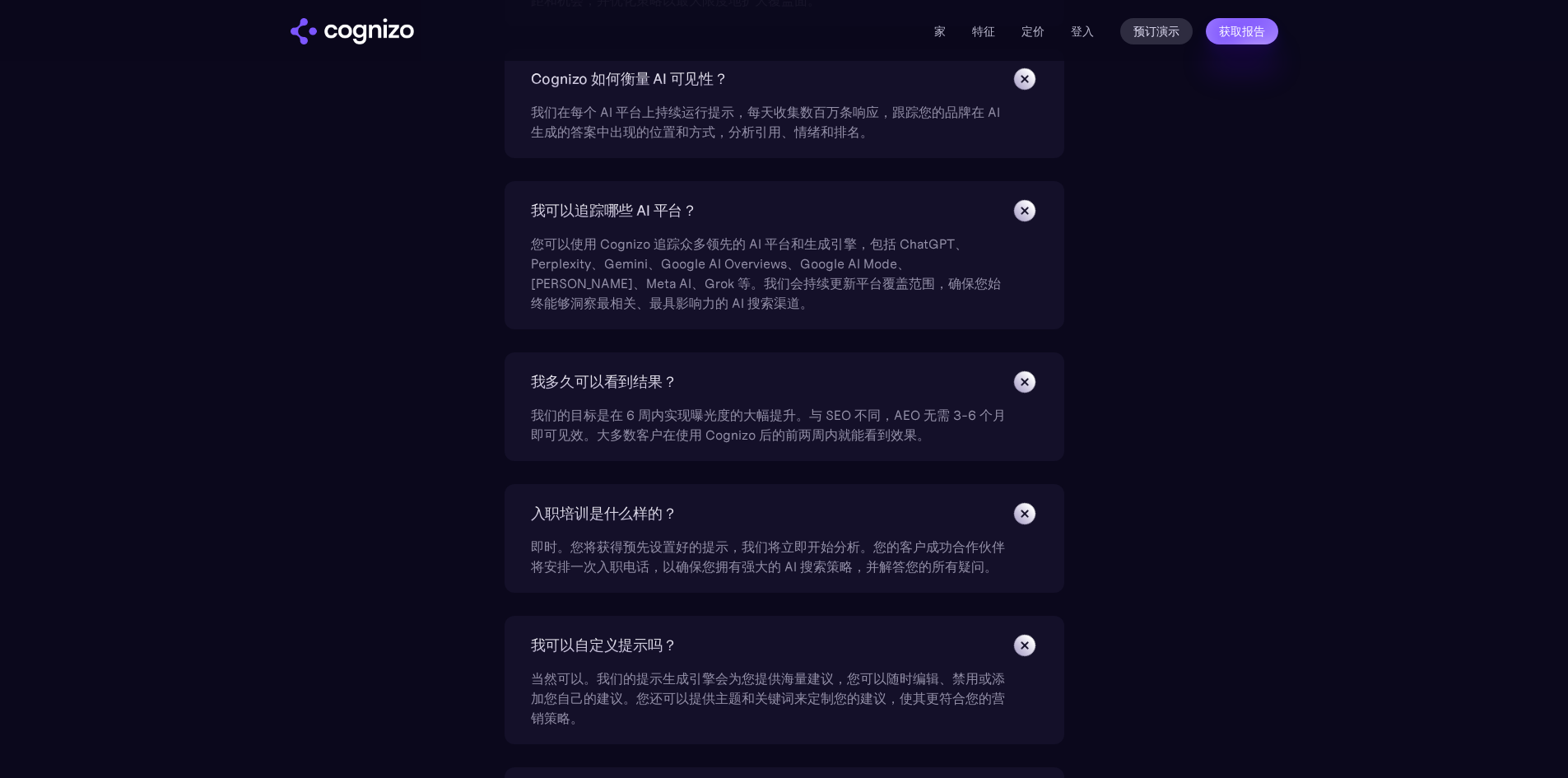
scroll to position [5963, 0]
